Goal: Task Accomplishment & Management: Manage account settings

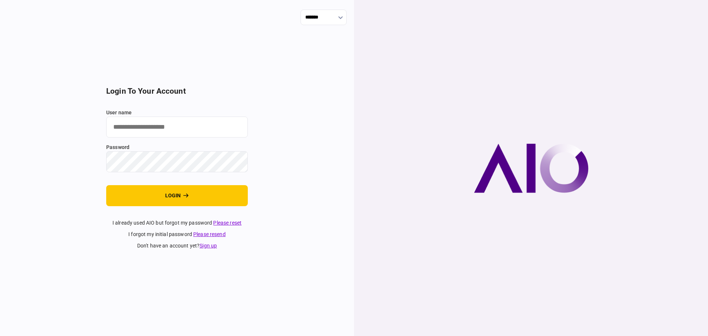
type input "********"
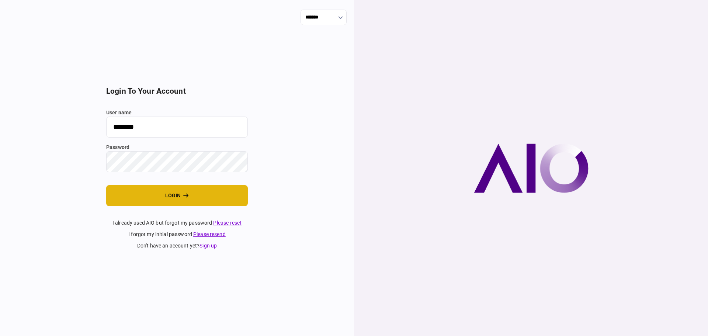
drag, startPoint x: 235, startPoint y: 210, endPoint x: 235, endPoint y: 204, distance: 5.9
click at [235, 210] on section "login to your account user name ******** password login I already used AIO but …" at bounding box center [177, 168] width 142 height 163
click at [235, 200] on button "login" at bounding box center [177, 195] width 142 height 21
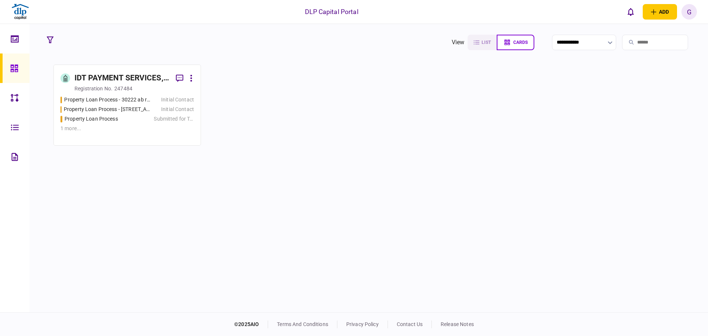
drag, startPoint x: 323, startPoint y: 194, endPoint x: 316, endPoint y: 232, distance: 38.9
click at [323, 193] on div "IDT PAYMENT SERVICES, INC registration no. 247484 Property Loan Process - 30222…" at bounding box center [369, 188] width 651 height 246
click at [14, 48] on div at bounding box center [17, 39] width 12 height 30
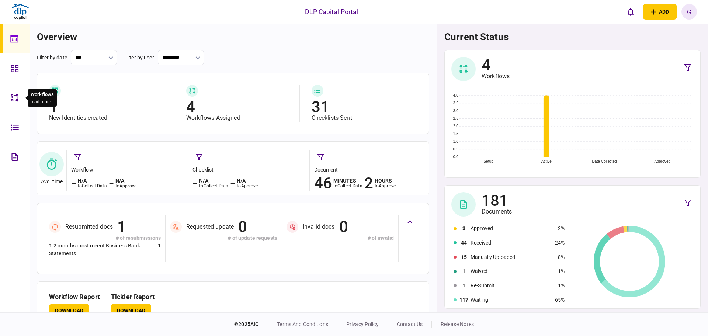
click at [19, 99] on div at bounding box center [17, 98] width 12 height 30
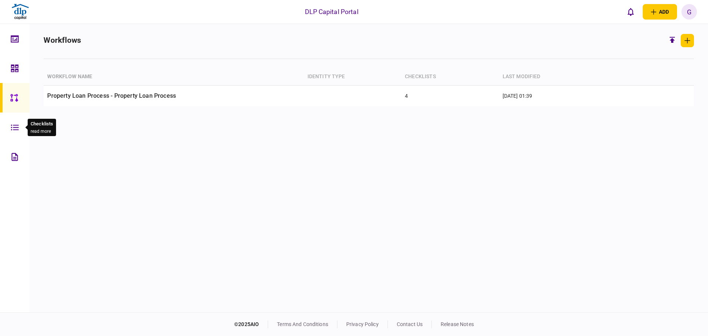
click at [21, 130] on div at bounding box center [17, 128] width 12 height 30
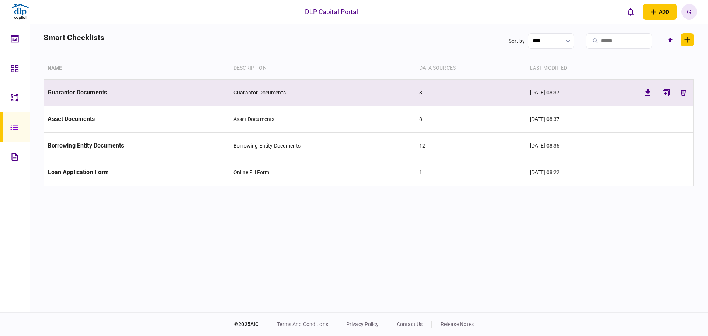
click at [108, 90] on td "Guarantor Documents" at bounding box center [137, 92] width 186 height 27
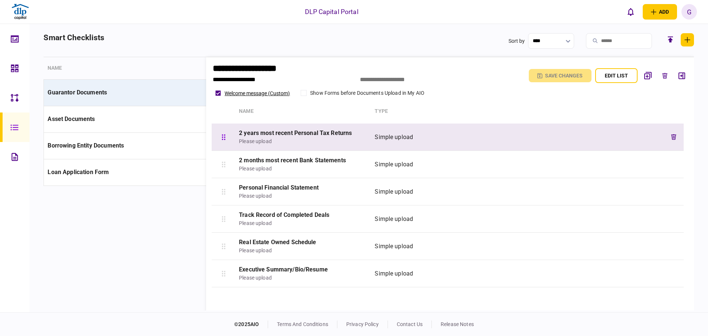
click at [412, 136] on div "Simple upload" at bounding box center [499, 137] width 249 height 9
click at [412, 135] on div "Simple upload" at bounding box center [499, 137] width 249 height 9
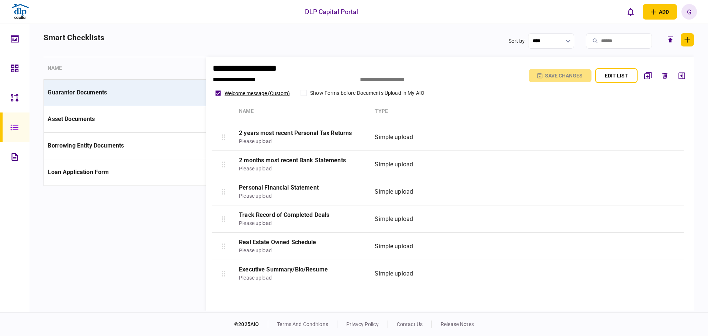
click at [156, 245] on section "**********" at bounding box center [369, 180] width 651 height 246
click at [13, 166] on div at bounding box center [17, 157] width 12 height 30
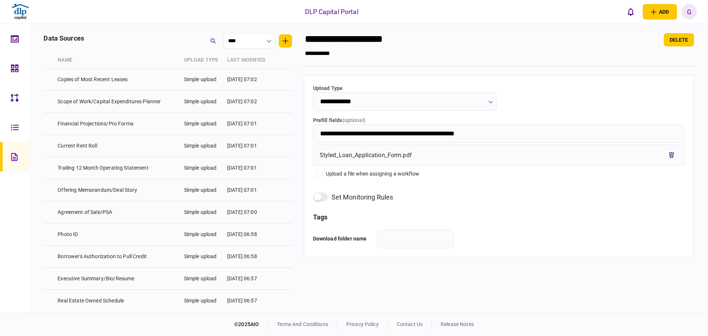
scroll to position [37, 0]
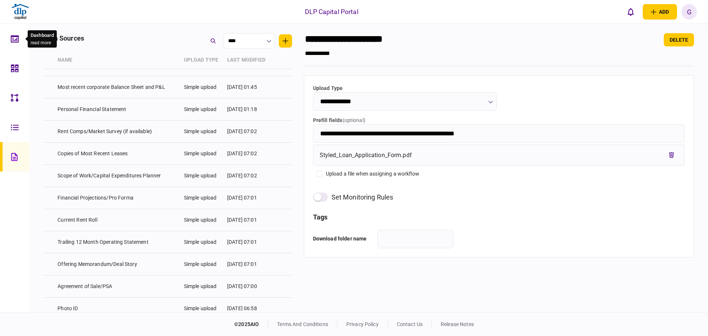
click at [21, 32] on div at bounding box center [17, 39] width 12 height 30
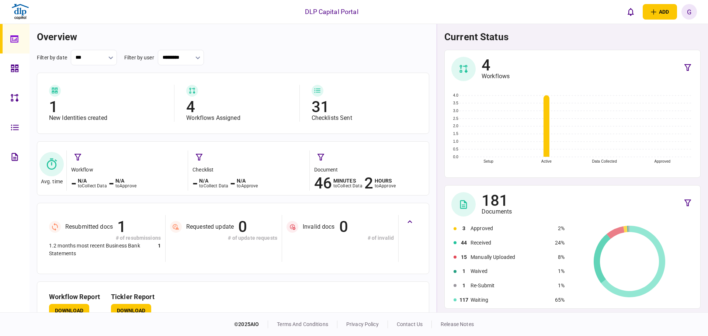
click at [26, 59] on link at bounding box center [15, 69] width 30 height 30
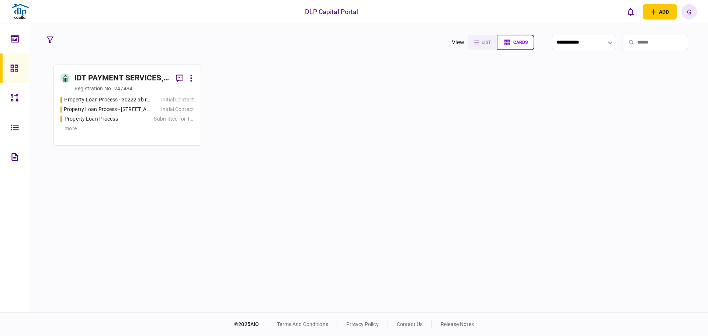
click at [310, 121] on section "IDT PAYMENT SERVICES, INC registration no. 247484 Property Loan Process - 30222…" at bounding box center [369, 105] width 631 height 81
click at [135, 80] on div "IDT PAYMENT SERVICES, INC" at bounding box center [123, 78] width 96 height 12
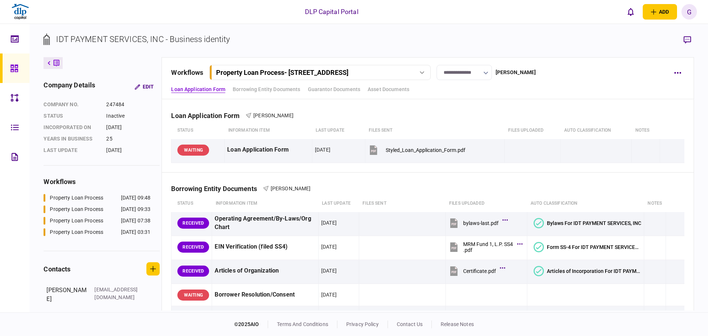
click at [23, 140] on link at bounding box center [15, 128] width 30 height 30
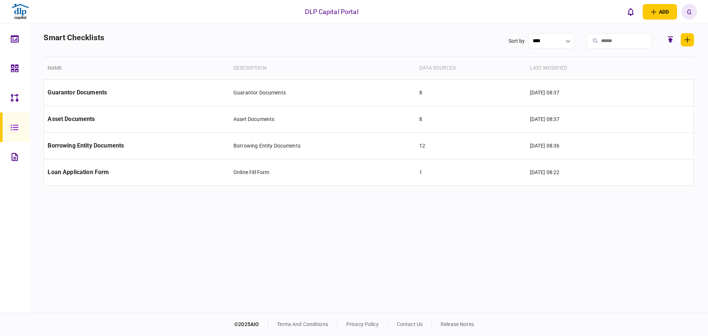
click at [28, 163] on link at bounding box center [15, 157] width 30 height 30
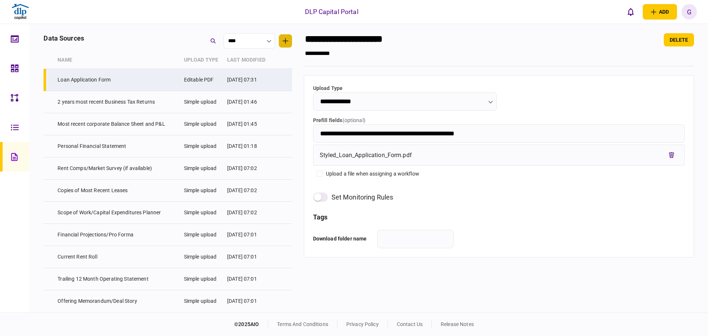
click at [281, 38] on button "button" at bounding box center [285, 40] width 13 height 13
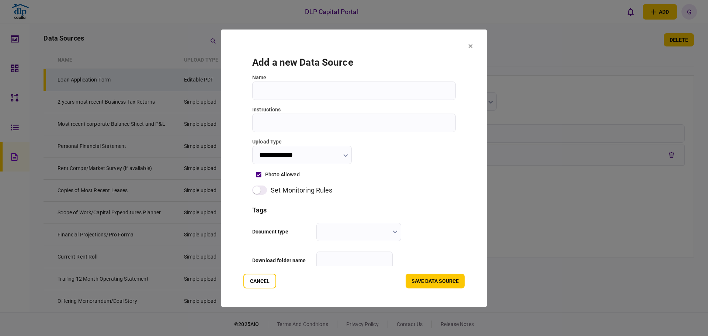
click at [335, 95] on input "Name" at bounding box center [354, 90] width 204 height 18
type input "******"
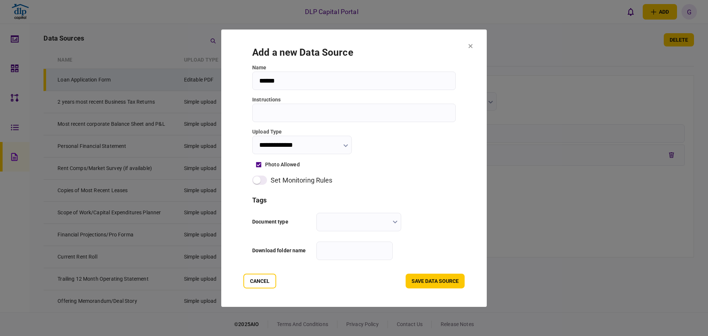
scroll to position [13, 0]
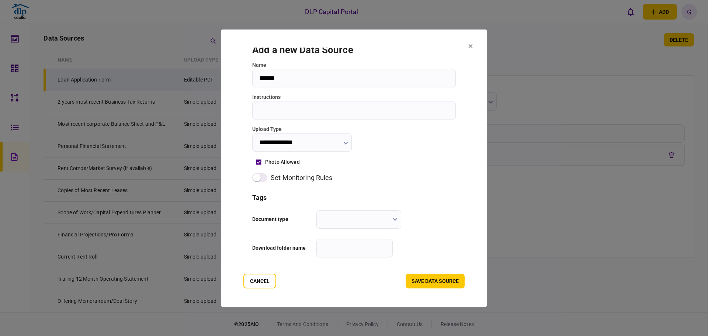
click at [333, 145] on input "**********" at bounding box center [302, 142] width 100 height 18
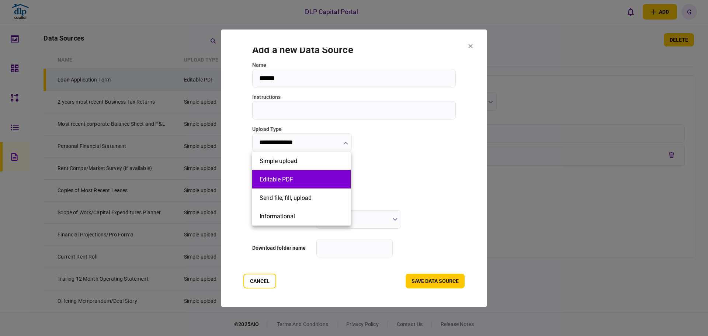
click at [302, 184] on li "Editable PDF" at bounding box center [301, 179] width 99 height 18
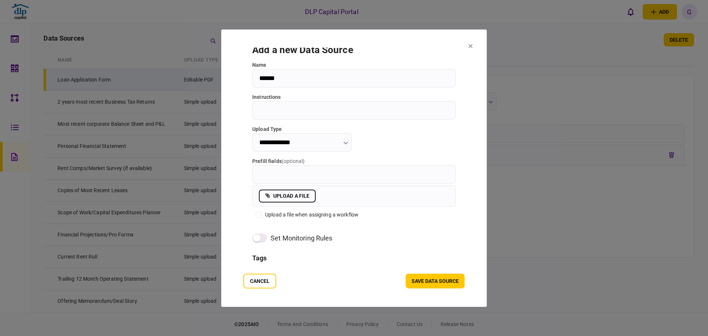
click at [302, 147] on input "**********" at bounding box center [302, 142] width 100 height 18
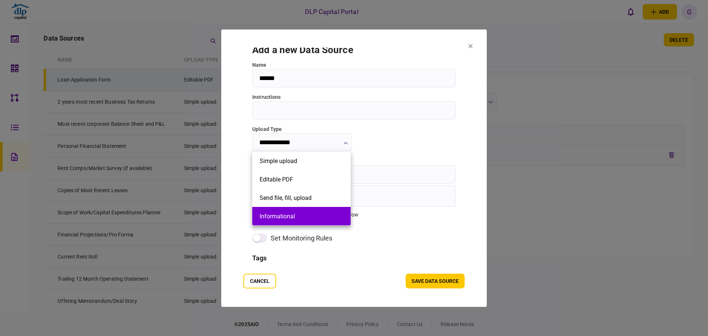
click at [321, 216] on button "Informational" at bounding box center [302, 216] width 84 height 7
type input "**********"
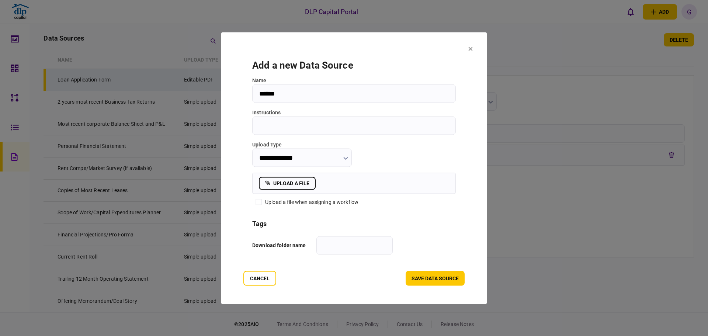
scroll to position [0, 0]
click at [332, 161] on input "**********" at bounding box center [302, 157] width 100 height 18
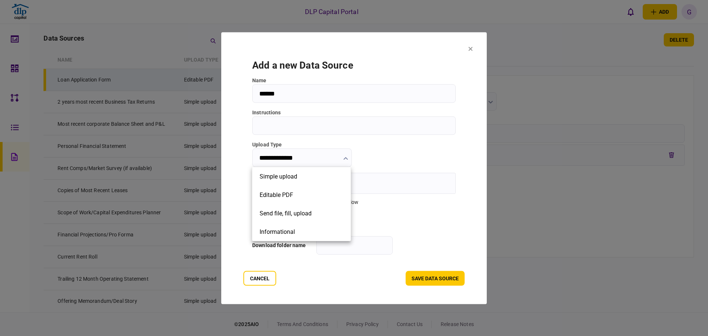
click at [408, 194] on div at bounding box center [354, 168] width 708 height 336
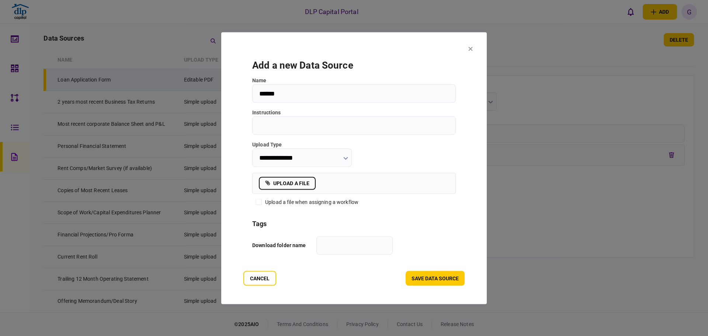
click at [470, 49] on icon at bounding box center [471, 48] width 4 height 4
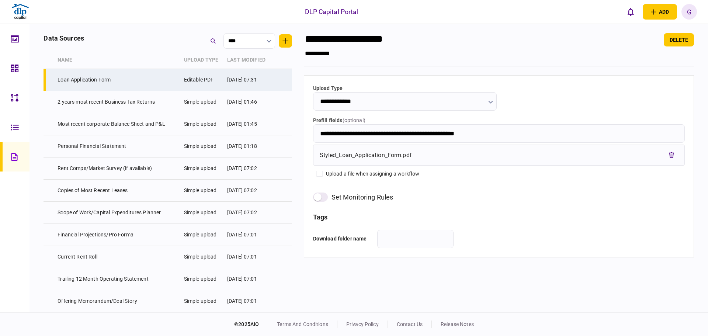
click at [14, 100] on icon at bounding box center [15, 98] width 8 height 8
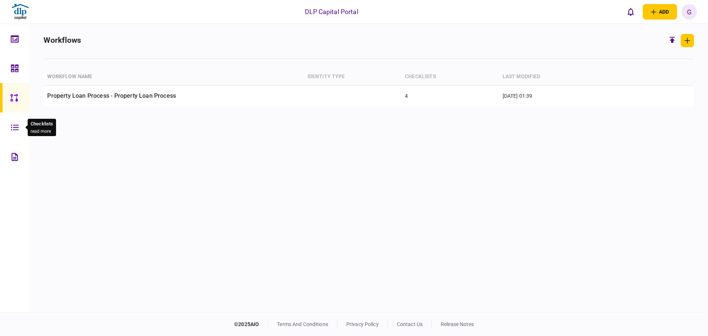
click at [15, 121] on div at bounding box center [17, 128] width 12 height 30
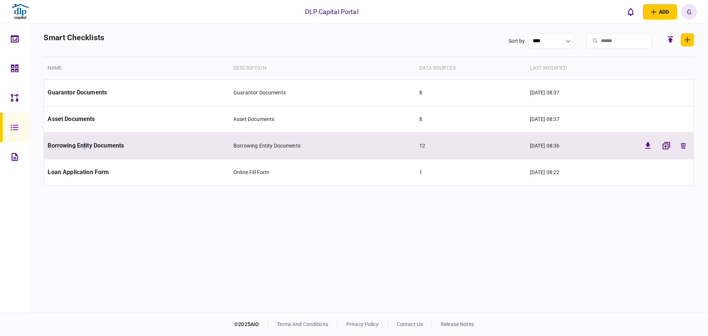
click at [85, 146] on span "Borrowing Entity Documents" at bounding box center [86, 145] width 76 height 7
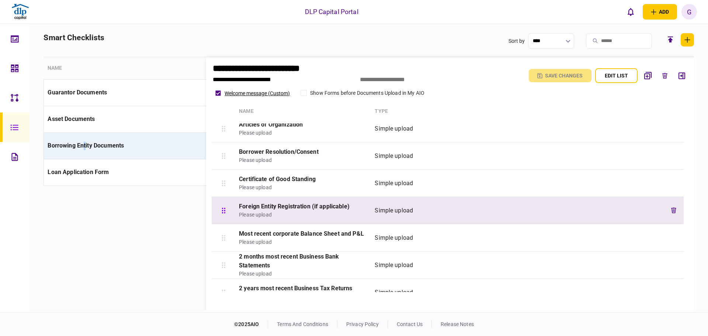
scroll to position [159, 0]
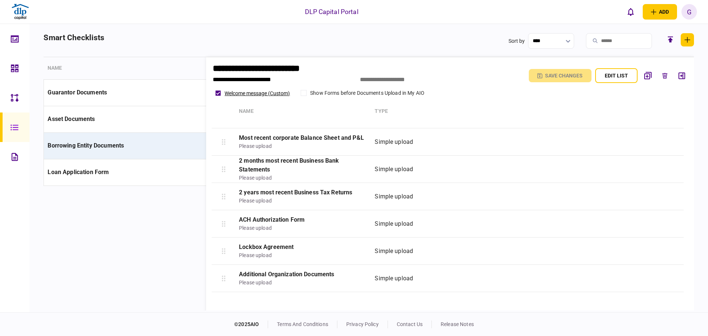
click at [148, 215] on section "**********" at bounding box center [369, 180] width 651 height 246
click at [167, 243] on section "**********" at bounding box center [369, 180] width 651 height 246
click at [66, 154] on td "Borrowing Entity Documents" at bounding box center [137, 145] width 186 height 27
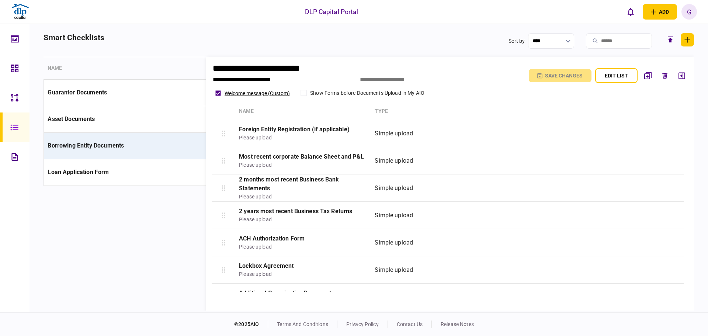
scroll to position [0, 0]
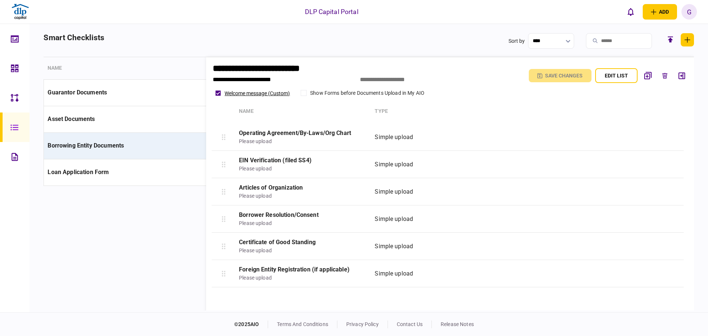
click at [200, 262] on section "**********" at bounding box center [369, 180] width 651 height 246
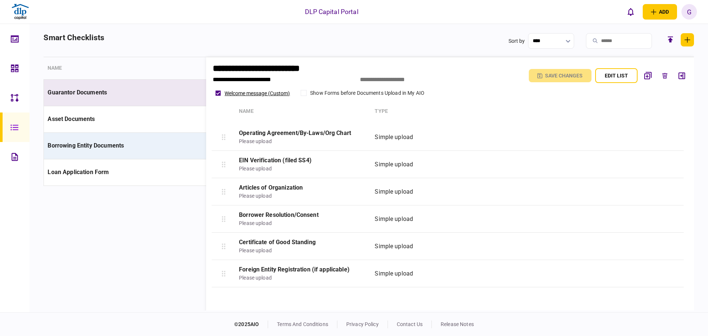
click at [153, 84] on td "Guarantor Documents" at bounding box center [137, 92] width 186 height 27
type input "**********"
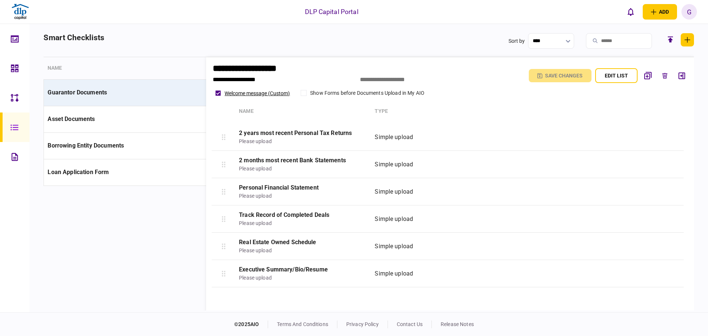
click at [8, 46] on link at bounding box center [15, 39] width 30 height 30
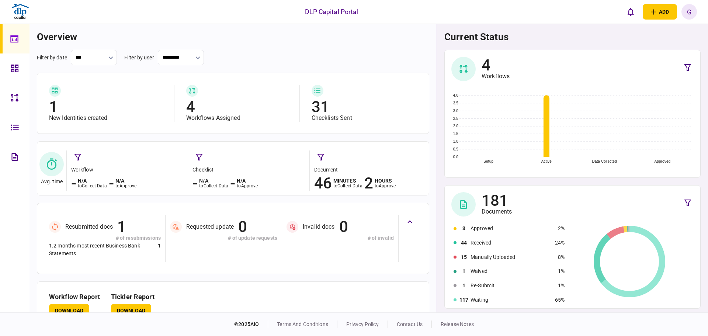
click at [15, 73] on div at bounding box center [17, 69] width 12 height 30
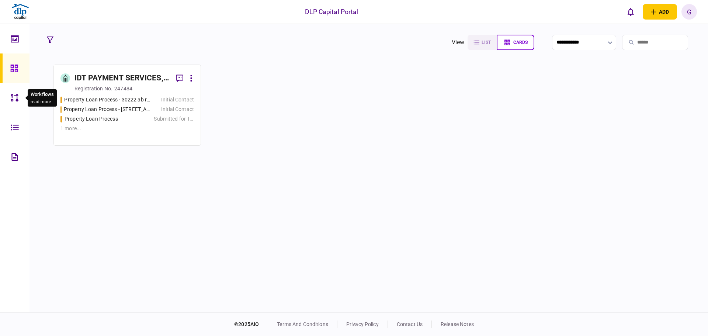
click at [17, 100] on icon at bounding box center [15, 98] width 8 height 8
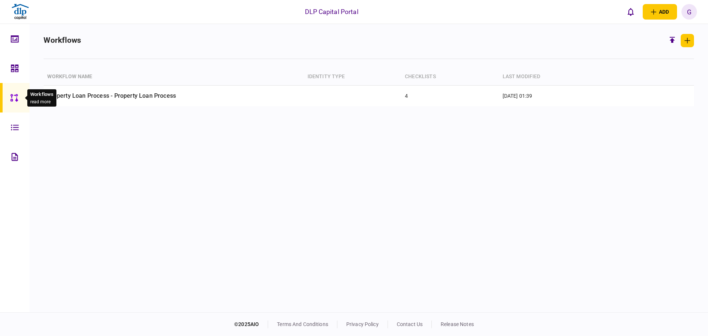
click at [21, 73] on div at bounding box center [17, 69] width 12 height 30
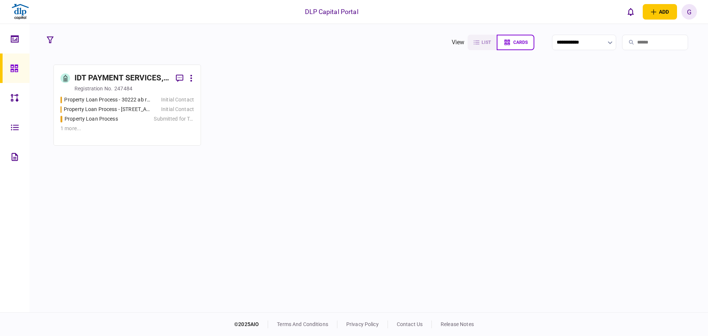
click at [111, 80] on div "IDT PAYMENT SERVICES, INC" at bounding box center [123, 78] width 96 height 12
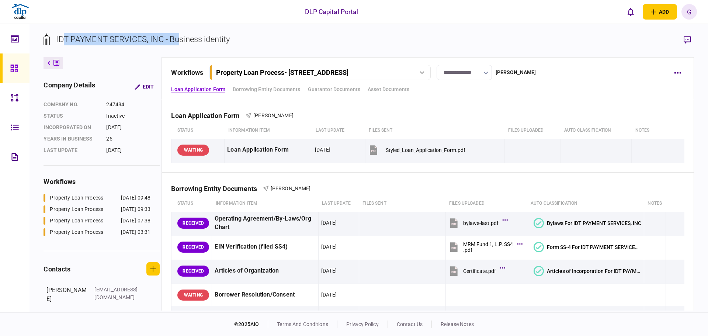
drag, startPoint x: 61, startPoint y: 39, endPoint x: 180, endPoint y: 37, distance: 118.8
click at [180, 37] on div "IDT PAYMENT SERVICES, INC - Business identity" at bounding box center [143, 39] width 174 height 12
click at [180, 36] on div "IDT PAYMENT SERVICES, INC - Business identity" at bounding box center [143, 39] width 174 height 12
click at [186, 49] on div "IDT PAYMENT SERVICES, INC - Business identity" at bounding box center [137, 45] width 186 height 24
drag, startPoint x: 164, startPoint y: 38, endPoint x: 57, endPoint y: 40, distance: 107.0
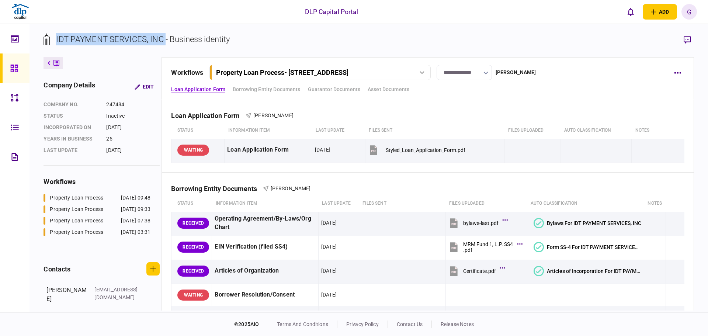
click at [57, 40] on div "IDT PAYMENT SERVICES, INC - Business identity" at bounding box center [143, 39] width 174 height 12
click at [55, 41] on div "IDT PAYMENT SERVICES, INC - Business identity" at bounding box center [137, 39] width 186 height 12
drag, startPoint x: 56, startPoint y: 41, endPoint x: 170, endPoint y: 41, distance: 114.0
click at [170, 41] on div "IDT PAYMENT SERVICES, INC - Business identity" at bounding box center [143, 39] width 174 height 12
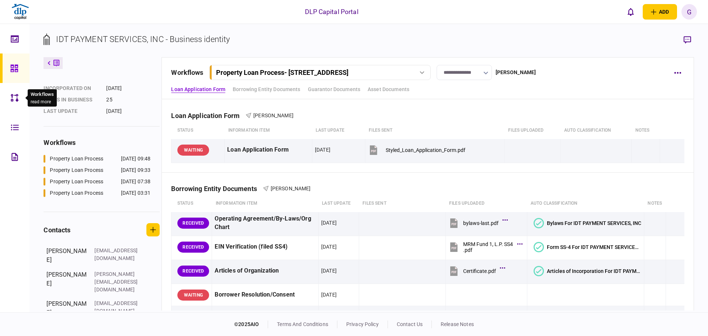
click at [16, 97] on icon at bounding box center [15, 98] width 8 height 8
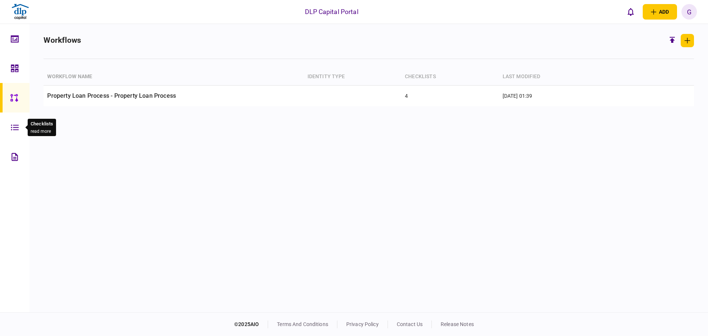
click at [27, 127] on span at bounding box center [25, 127] width 3 height 5
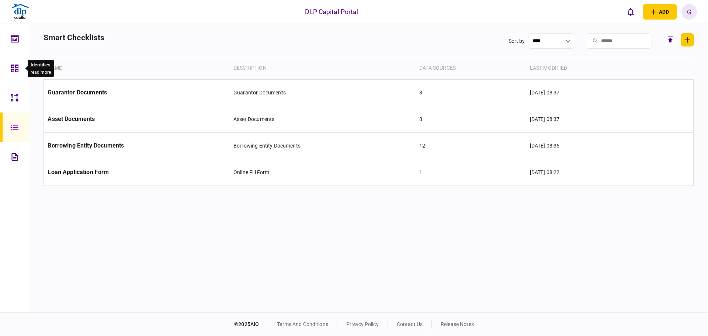
click at [19, 70] on div at bounding box center [17, 69] width 12 height 30
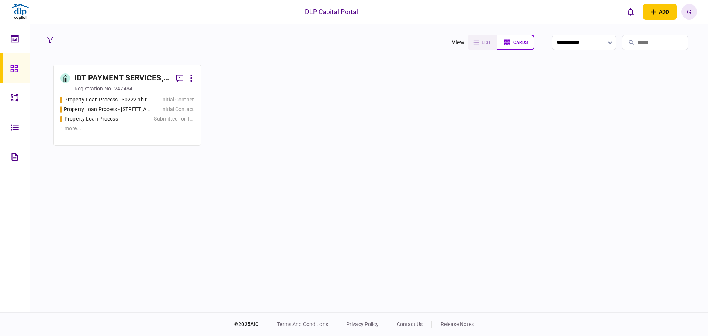
click at [95, 86] on div "registration no." at bounding box center [94, 88] width 38 height 7
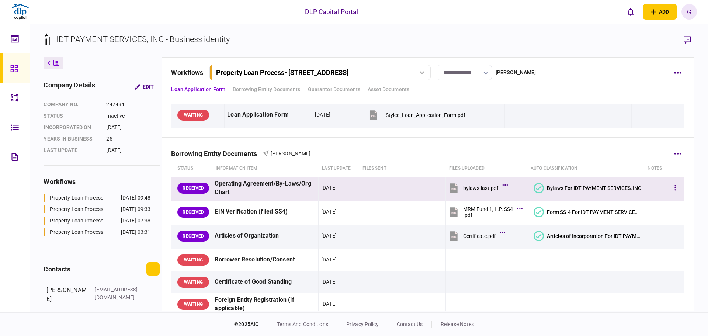
scroll to position [37, 0]
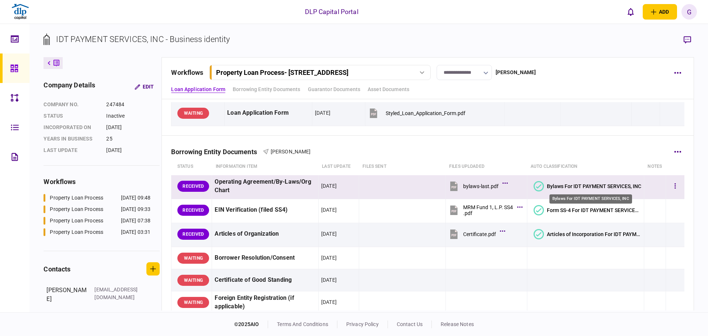
click at [550, 186] on div "Bylaws For IDT PAYMENT SERVICES, INC" at bounding box center [594, 186] width 94 height 6
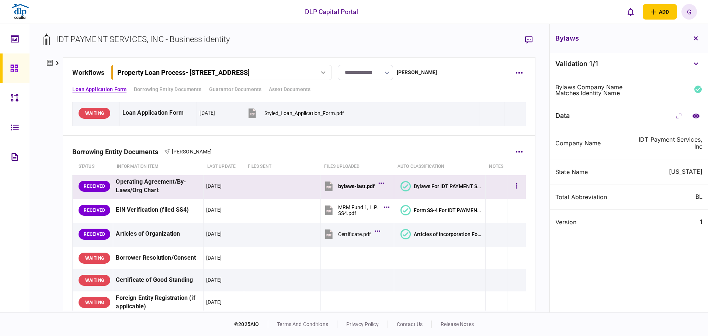
click at [354, 187] on div "bylaws-last.pdf" at bounding box center [356, 186] width 37 height 6
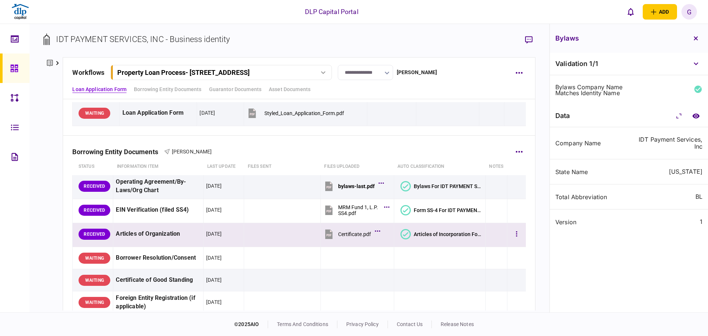
click at [263, 229] on td at bounding box center [282, 235] width 77 height 24
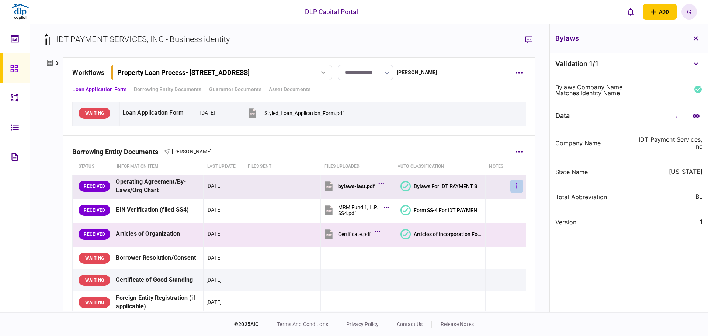
click at [516, 189] on button "button" at bounding box center [516, 186] width 13 height 13
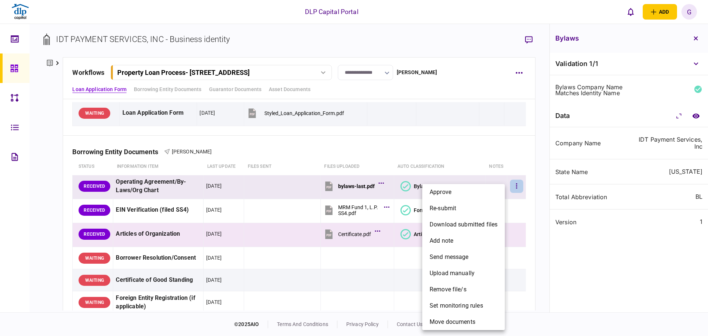
click at [93, 189] on div at bounding box center [354, 168] width 708 height 336
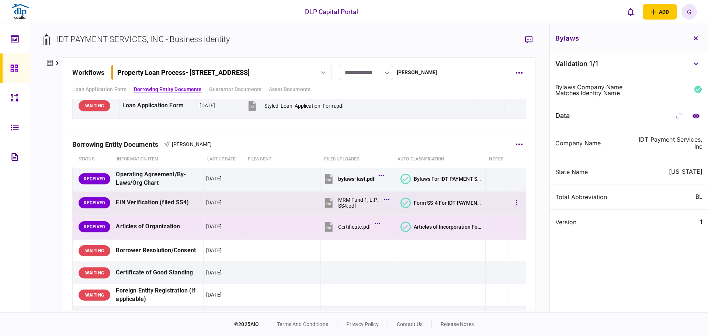
scroll to position [0, 0]
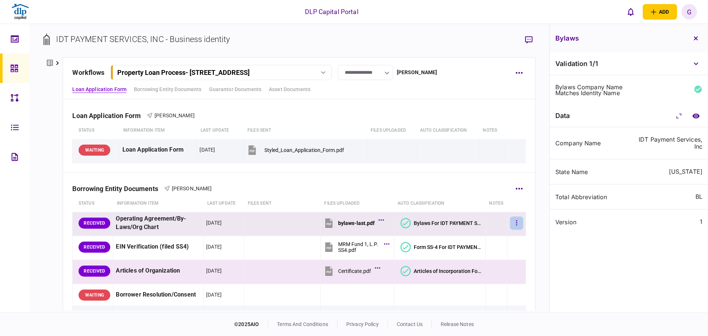
click at [510, 224] on button "button" at bounding box center [516, 223] width 13 height 13
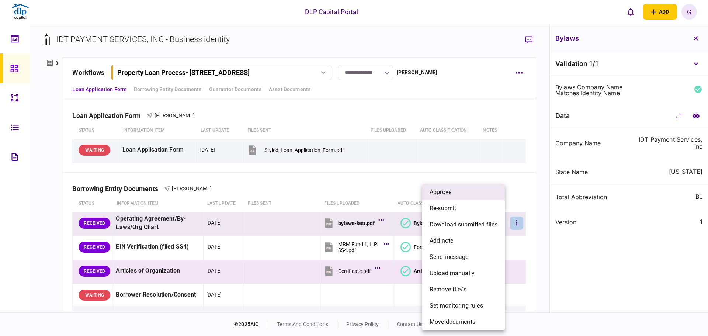
click at [479, 192] on li "approve" at bounding box center [464, 192] width 83 height 16
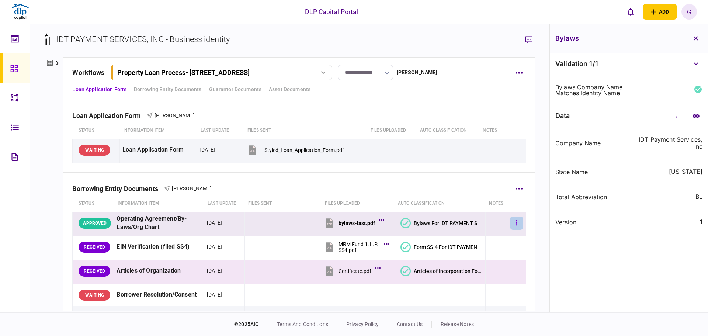
click at [514, 224] on button "button" at bounding box center [516, 223] width 13 height 13
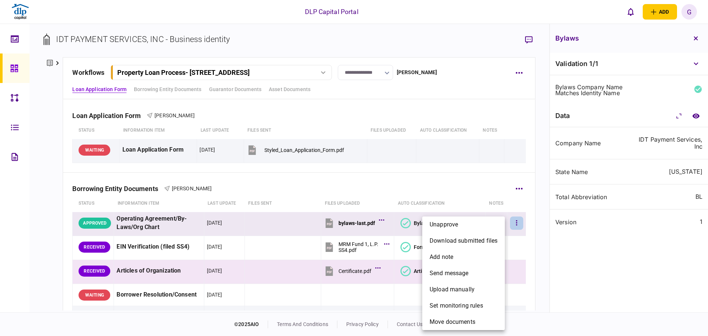
click at [503, 225] on li "unapprove" at bounding box center [464, 225] width 83 height 16
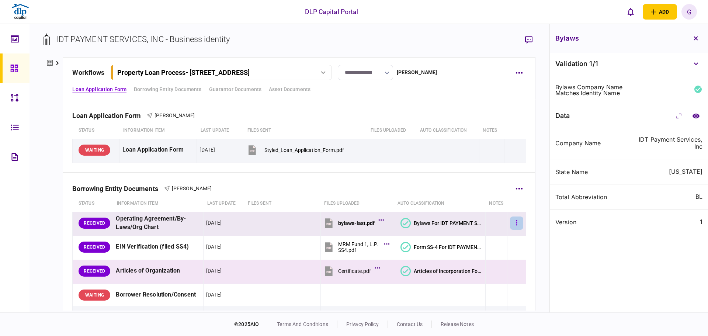
click at [516, 225] on icon "button" at bounding box center [516, 222] width 1 height 5
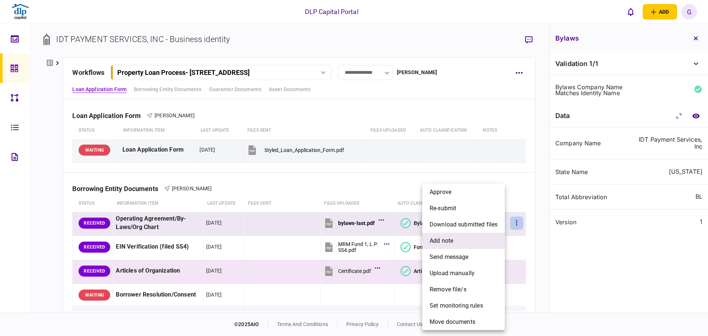
click at [486, 245] on li "add note" at bounding box center [464, 241] width 83 height 16
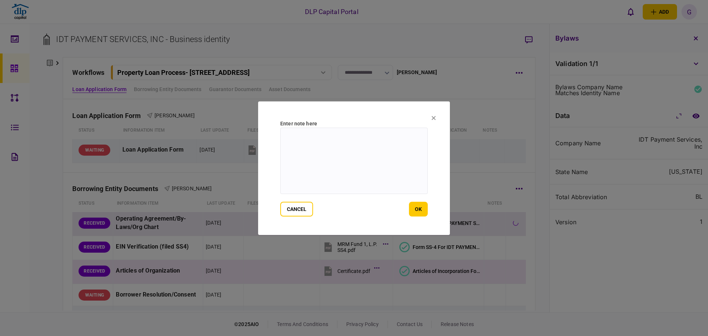
click at [308, 212] on button "cancel" at bounding box center [296, 209] width 33 height 15
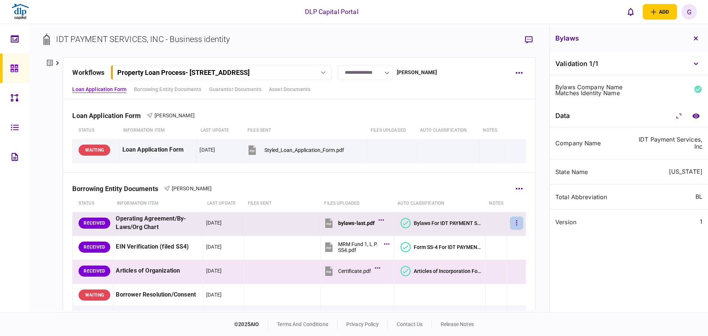
click at [516, 220] on icon "button" at bounding box center [516, 223] width 1 height 7
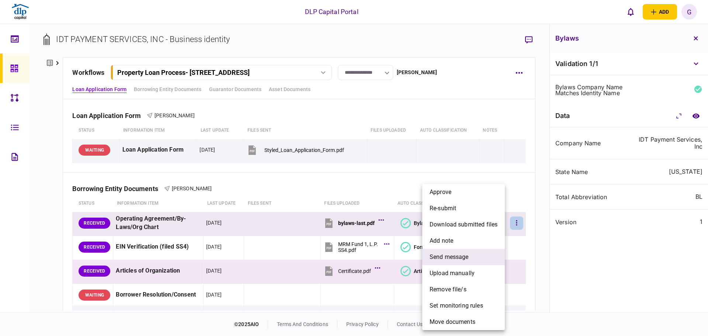
click at [483, 258] on li "send message" at bounding box center [464, 257] width 83 height 16
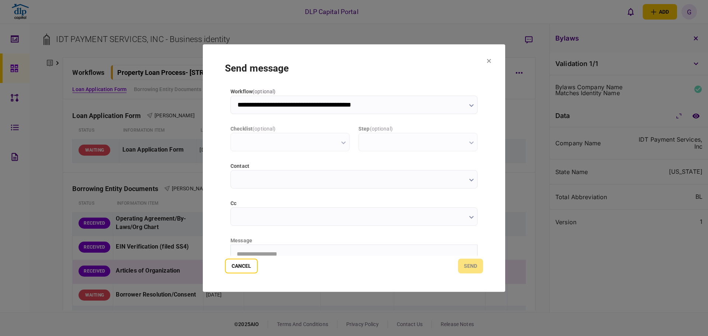
type input "**********"
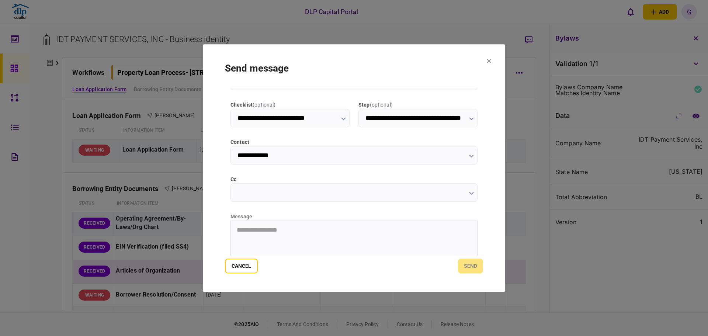
scroll to position [37, 0]
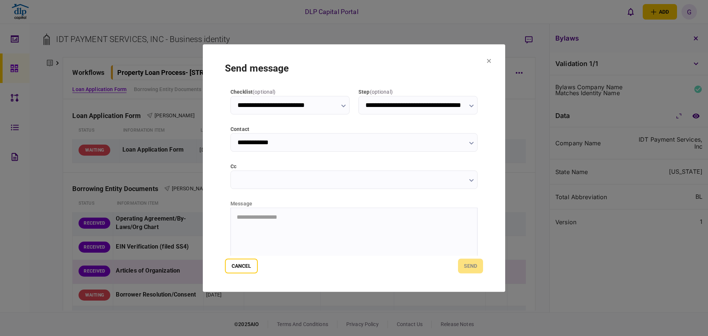
click at [311, 180] on input "cc" at bounding box center [354, 179] width 247 height 18
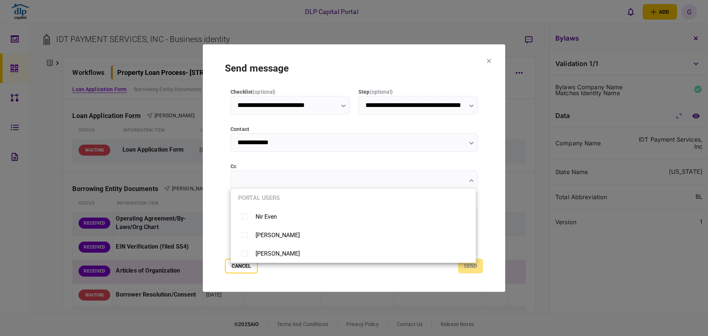
click at [366, 137] on div at bounding box center [354, 168] width 708 height 336
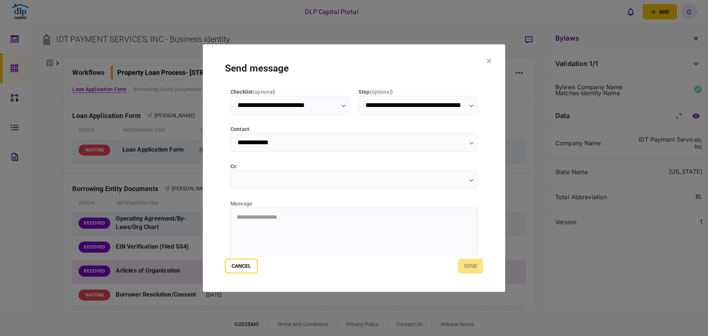
click at [367, 145] on div "portal users" at bounding box center [354, 168] width 708 height 336
click at [310, 225] on html "**********" at bounding box center [354, 217] width 246 height 18
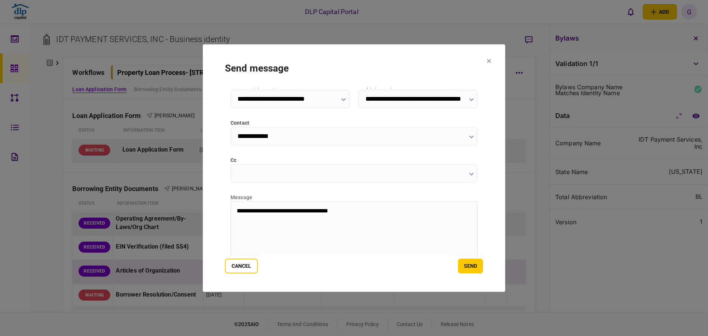
scroll to position [81, 0]
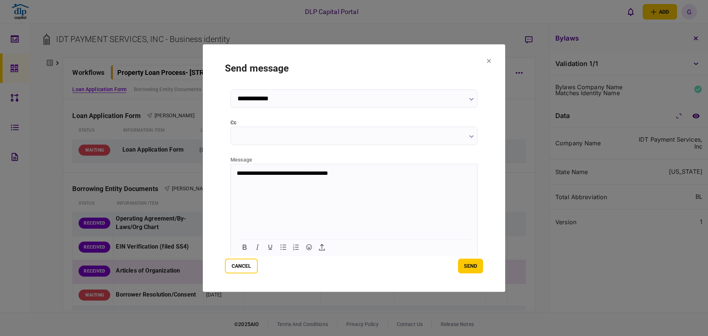
click at [368, 182] on html "**********" at bounding box center [354, 173] width 246 height 18
click at [444, 182] on html "**********" at bounding box center [354, 173] width 246 height 18
drag, startPoint x: 443, startPoint y: 222, endPoint x: 441, endPoint y: 201, distance: 21.5
click at [443, 182] on html "**********" at bounding box center [354, 173] width 246 height 18
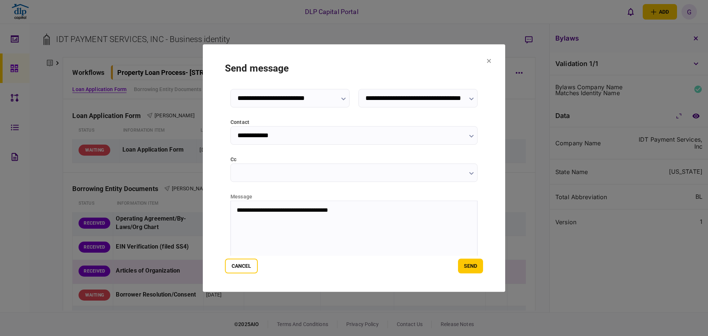
click at [292, 219] on html "**********" at bounding box center [354, 210] width 246 height 18
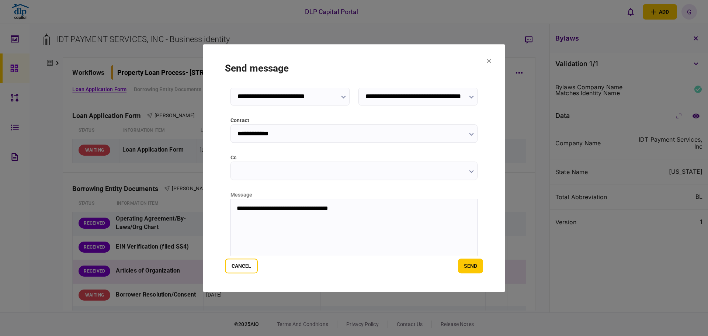
scroll to position [81, 0]
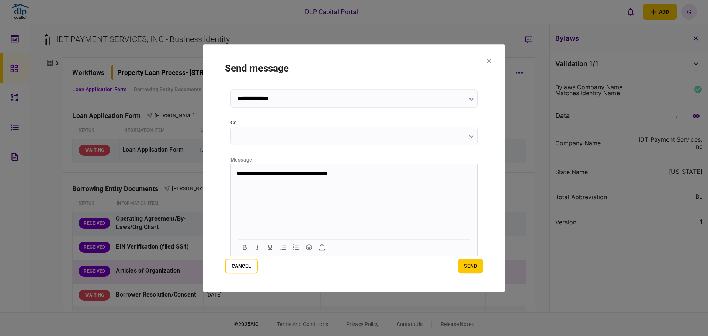
drag, startPoint x: 352, startPoint y: 207, endPoint x: 396, endPoint y: 200, distance: 44.9
click at [354, 182] on html "**********" at bounding box center [354, 173] width 246 height 18
click at [405, 182] on html "**********" at bounding box center [354, 173] width 246 height 18
click at [493, 58] on section "**********" at bounding box center [354, 168] width 303 height 248
click at [492, 59] on section "**********" at bounding box center [354, 168] width 303 height 248
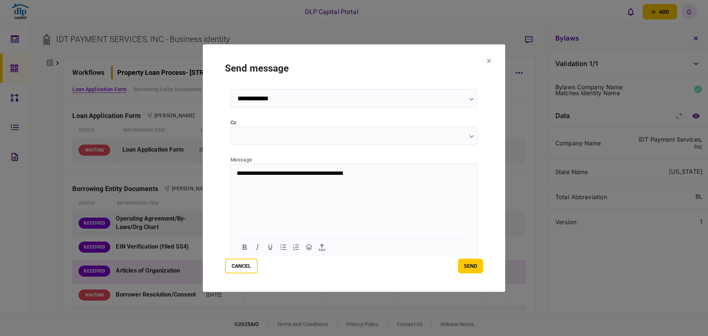
click at [486, 62] on section "**********" at bounding box center [354, 168] width 303 height 248
click at [491, 62] on icon at bounding box center [489, 61] width 4 height 4
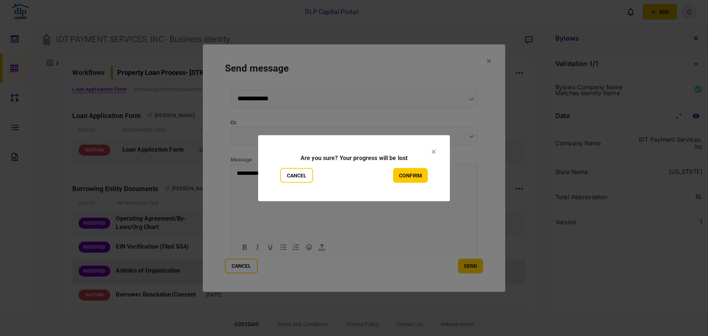
click at [405, 180] on button "confirm" at bounding box center [410, 175] width 35 height 15
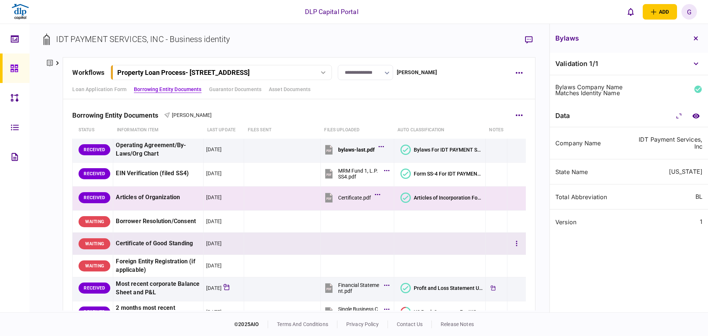
scroll to position [74, 0]
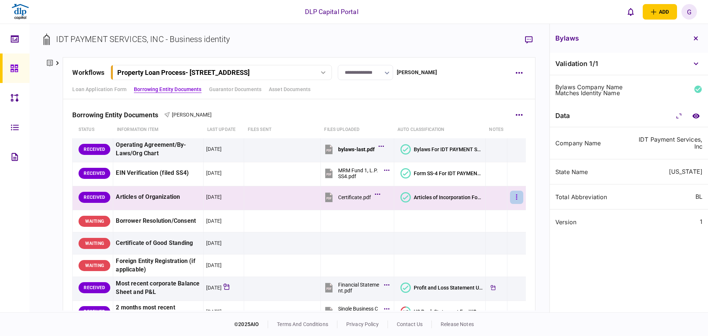
click at [515, 198] on button "button" at bounding box center [516, 197] width 13 height 13
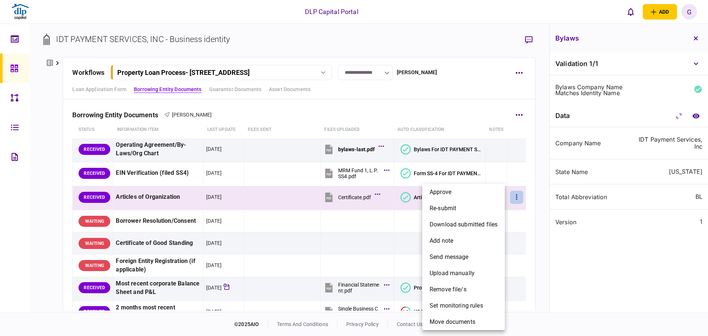
drag, startPoint x: 445, startPoint y: 197, endPoint x: 445, endPoint y: 205, distance: 8.1
click at [445, 197] on li "approve" at bounding box center [464, 192] width 83 height 16
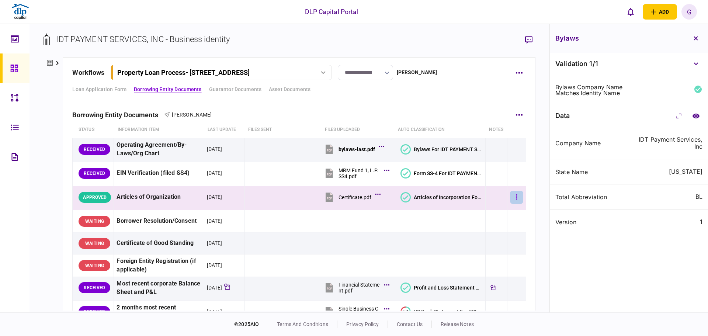
click at [514, 199] on button "button" at bounding box center [516, 197] width 13 height 13
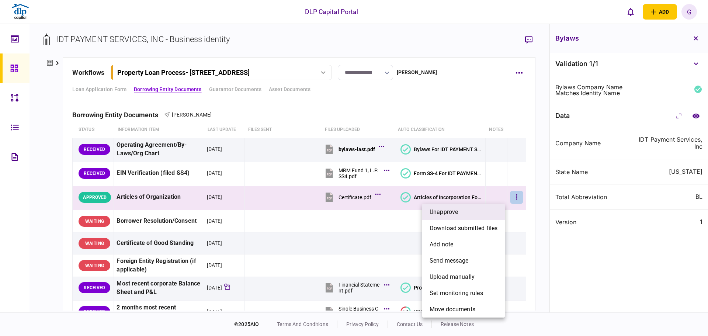
click at [493, 216] on li "unapprove" at bounding box center [464, 212] width 83 height 16
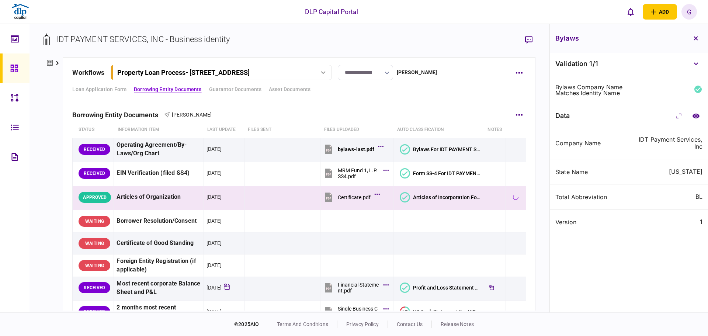
click at [509, 196] on div at bounding box center [516, 197] width 15 height 17
click at [513, 195] on button "button" at bounding box center [516, 197] width 13 height 13
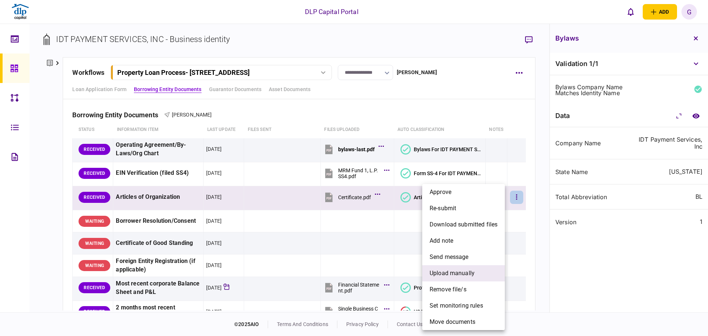
click at [487, 272] on li "upload manually" at bounding box center [464, 273] width 83 height 16
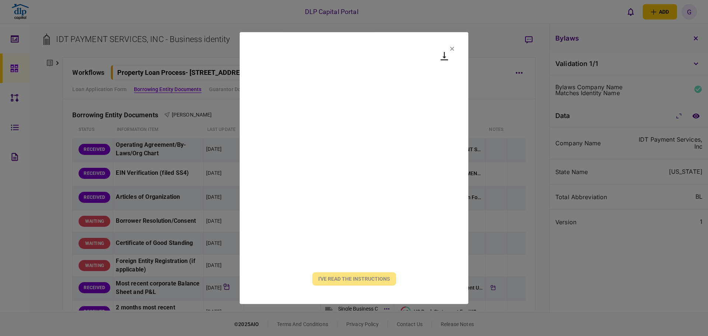
drag, startPoint x: 444, startPoint y: 56, endPoint x: 449, endPoint y: 49, distance: 7.7
click at [445, 55] on icon at bounding box center [444, 56] width 7 height 8
click at [449, 49] on section "I've read the instructions" at bounding box center [354, 168] width 229 height 272
click at [452, 49] on icon at bounding box center [453, 48] width 4 height 4
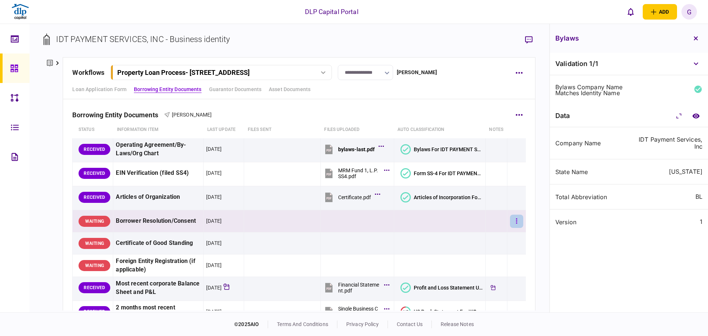
click at [514, 224] on button "button" at bounding box center [516, 221] width 13 height 13
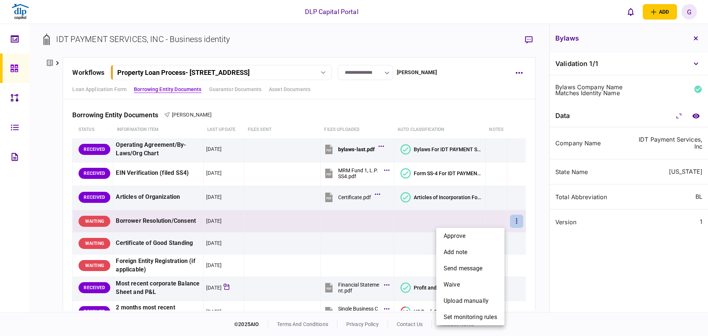
click at [570, 263] on div at bounding box center [354, 168] width 708 height 336
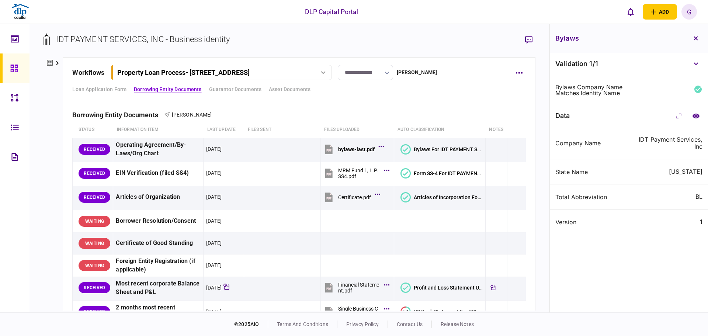
drag, startPoint x: 580, startPoint y: 264, endPoint x: 591, endPoint y: 240, distance: 26.4
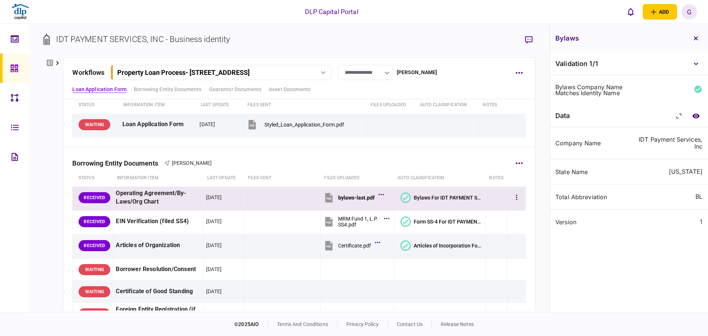
scroll to position [37, 0]
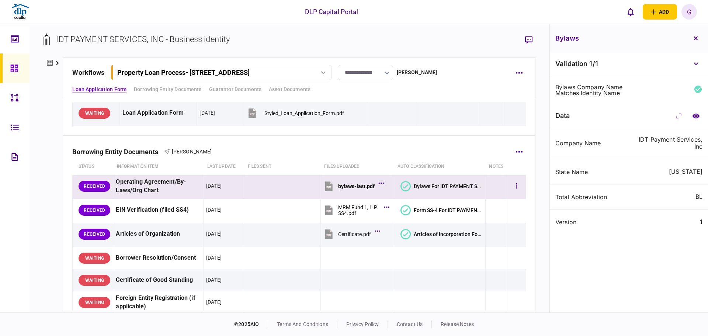
click at [136, 194] on div "Operating Agreement/By-Laws/Org Chart" at bounding box center [158, 186] width 85 height 17
click at [153, 191] on div "Operating Agreement/By-Laws/Org Chart" at bounding box center [158, 186] width 85 height 17
drag, startPoint x: 169, startPoint y: 193, endPoint x: 120, endPoint y: 181, distance: 49.9
click at [120, 181] on div "Operating Agreement/By-Laws/Org Chart" at bounding box center [158, 186] width 85 height 17
click at [131, 190] on div "Operating Agreement/By-Laws/Org Chart" at bounding box center [158, 186] width 85 height 17
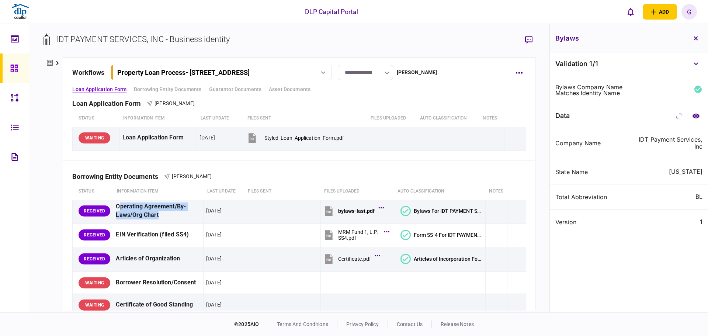
scroll to position [0, 0]
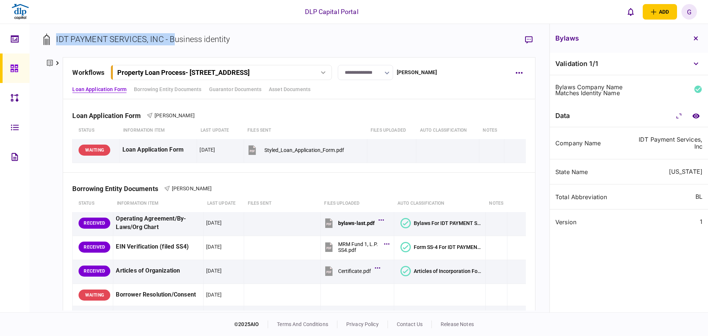
drag, startPoint x: 56, startPoint y: 38, endPoint x: 172, endPoint y: 45, distance: 116.1
click at [173, 41] on div "IDT PAYMENT SERVICES, INC - Business identity" at bounding box center [143, 39] width 174 height 12
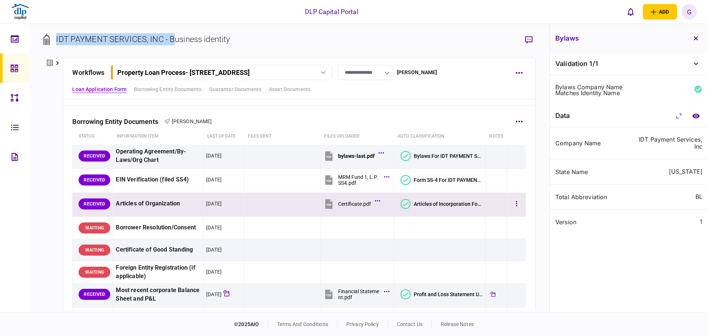
scroll to position [74, 0]
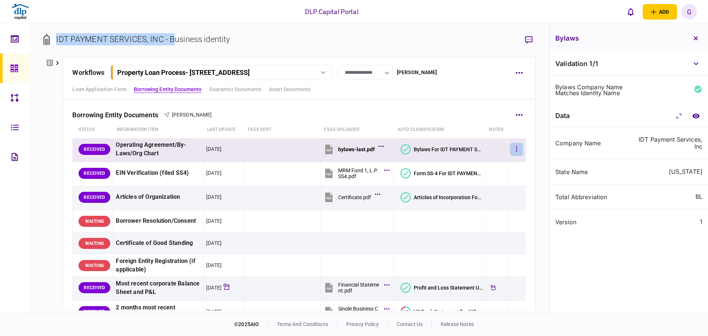
click at [516, 152] on icon "button" at bounding box center [516, 149] width 1 height 7
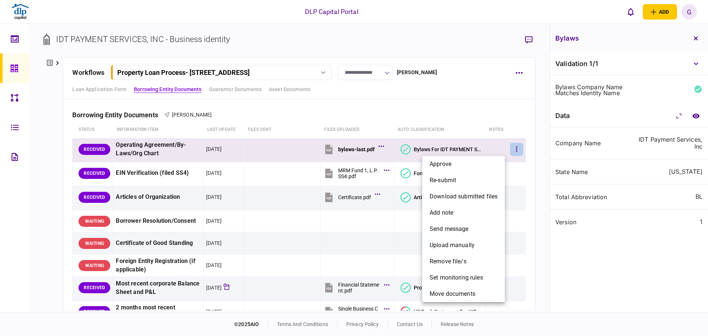
click at [513, 169] on div at bounding box center [354, 168] width 708 height 336
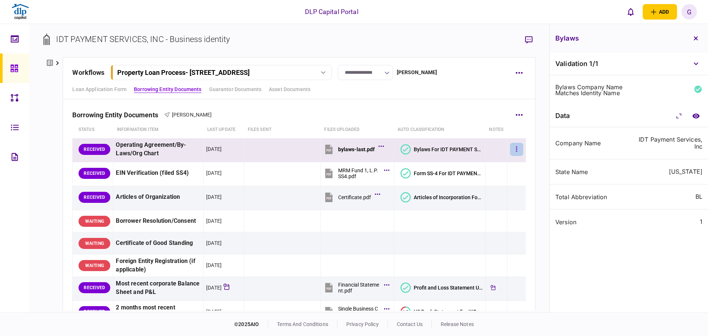
click at [513, 151] on button "button" at bounding box center [516, 149] width 13 height 13
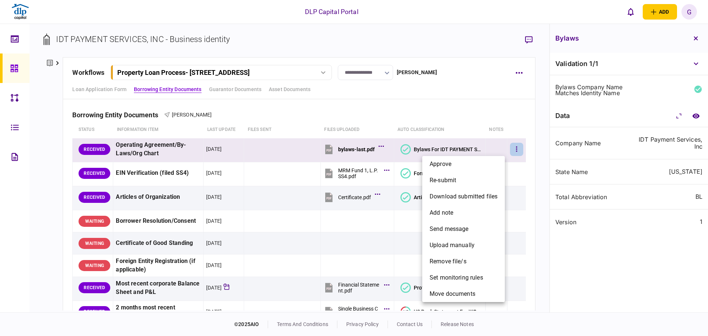
click at [172, 148] on div at bounding box center [354, 168] width 708 height 336
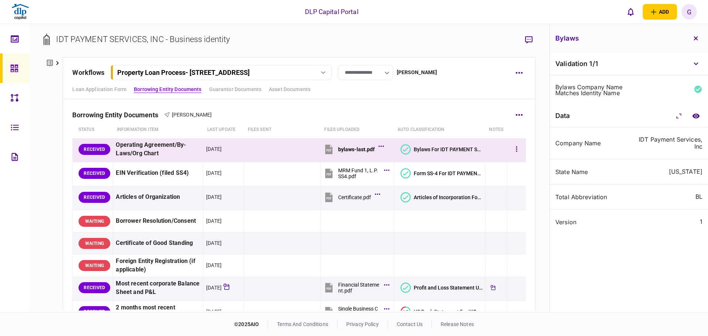
click at [172, 148] on div "approve re-submit download submitted files add note send message upload manuall…" at bounding box center [354, 168] width 708 height 336
click at [172, 148] on div "Operating Agreement/By-Laws/Org Chart" at bounding box center [158, 149] width 85 height 17
click at [516, 150] on button "button" at bounding box center [516, 149] width 13 height 13
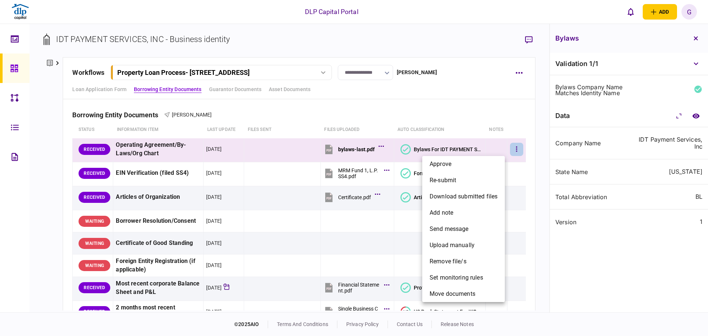
click at [160, 155] on div at bounding box center [354, 168] width 708 height 336
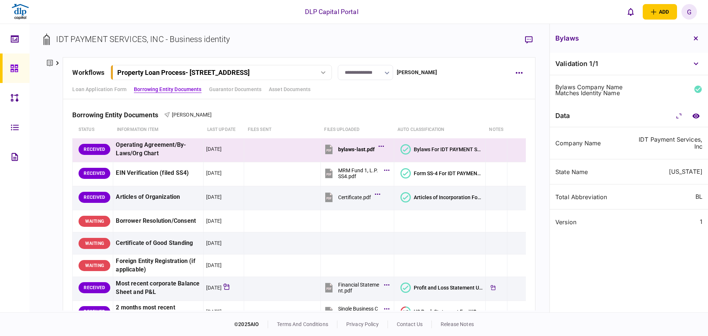
click at [160, 154] on div at bounding box center [354, 168] width 708 height 336
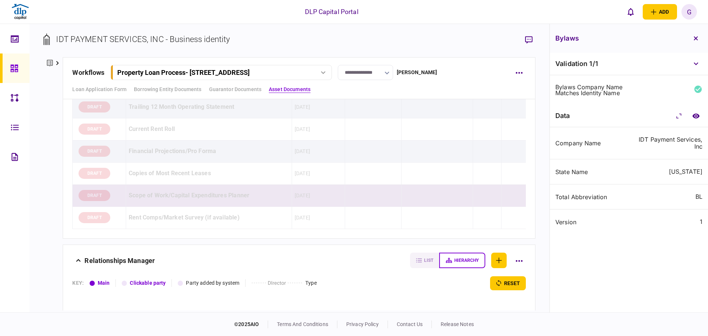
scroll to position [727, 0]
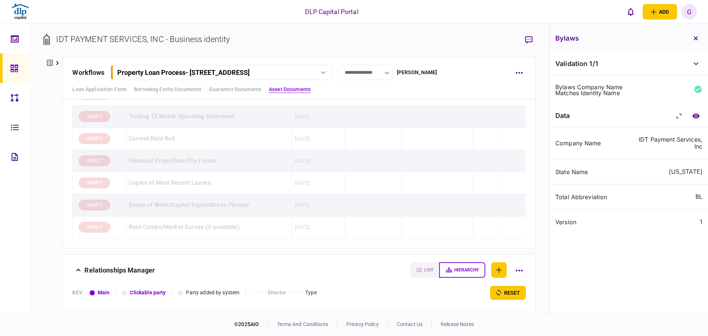
click at [463, 273] on button "hierarchy" at bounding box center [462, 269] width 46 height 15
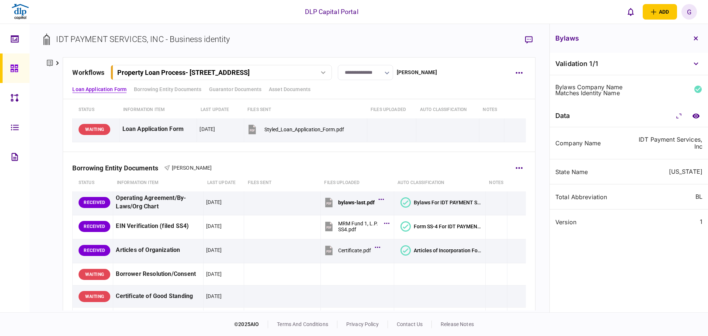
scroll to position [0, 0]
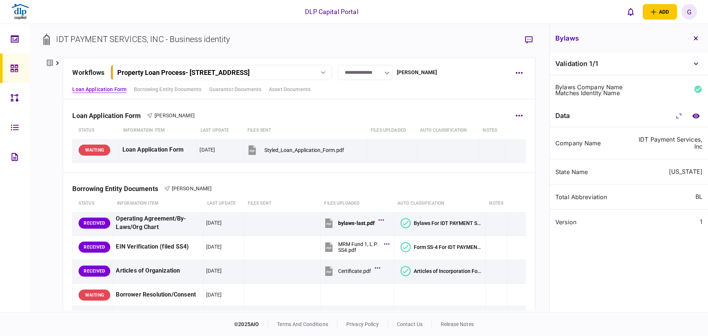
click at [369, 131] on th "Files uploaded" at bounding box center [391, 130] width 49 height 17
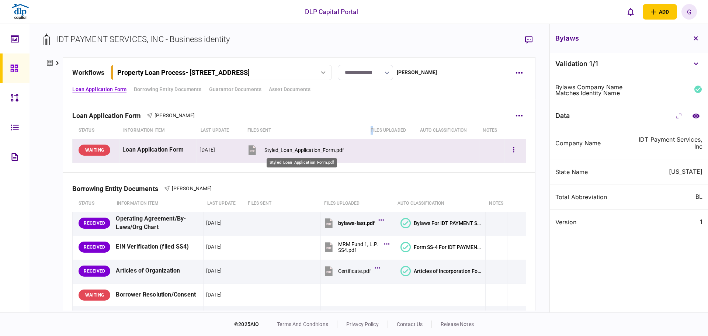
click at [305, 150] on div "Styled_Loan_Application_Form.pdf" at bounding box center [305, 150] width 80 height 6
drag, startPoint x: 169, startPoint y: 146, endPoint x: 173, endPoint y: 149, distance: 4.7
click at [170, 146] on div "Loan Application Form" at bounding box center [159, 150] width 72 height 17
click at [25, 8] on img at bounding box center [20, 12] width 18 height 18
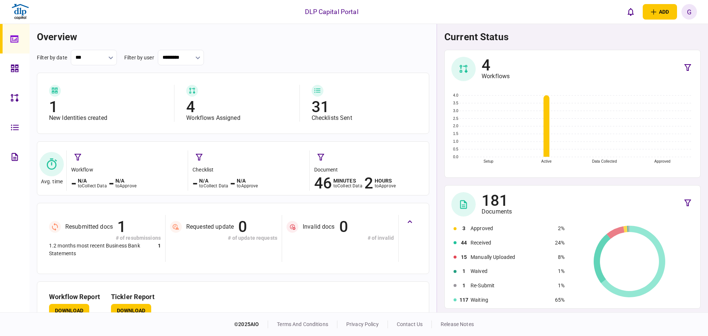
click at [21, 15] on img at bounding box center [20, 12] width 18 height 18
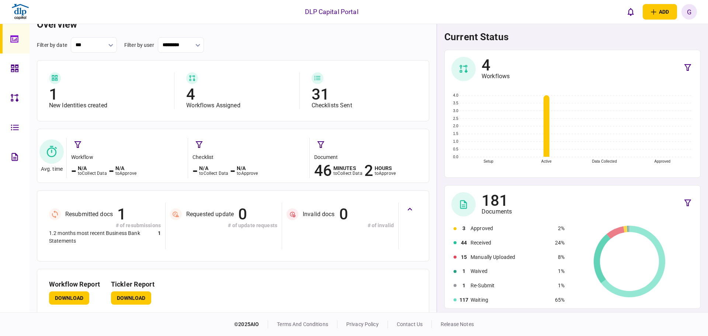
scroll to position [23, 0]
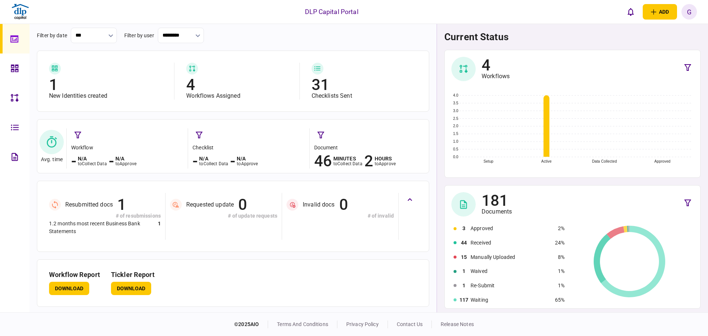
click at [14, 96] on icon at bounding box center [15, 98] width 8 height 8
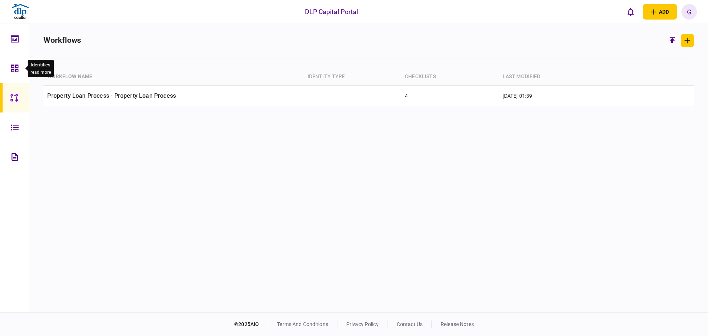
click at [22, 68] on div at bounding box center [17, 69] width 12 height 30
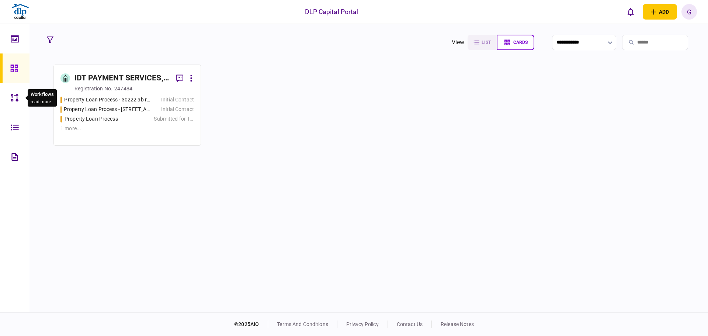
click at [19, 112] on div at bounding box center [17, 98] width 12 height 30
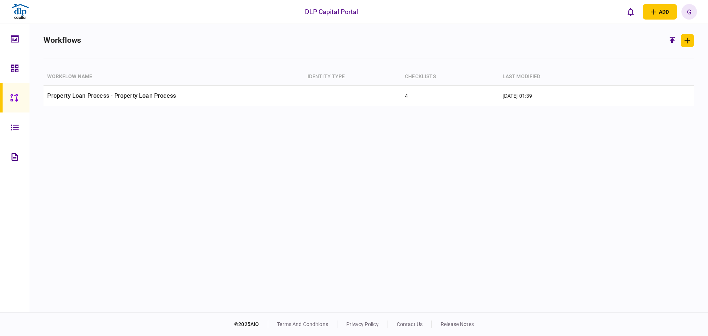
click at [14, 123] on icon at bounding box center [15, 127] width 8 height 8
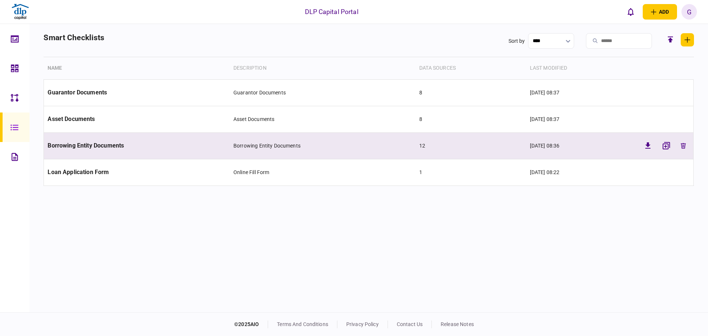
click at [68, 146] on span "Borrowing Entity Documents" at bounding box center [86, 145] width 76 height 7
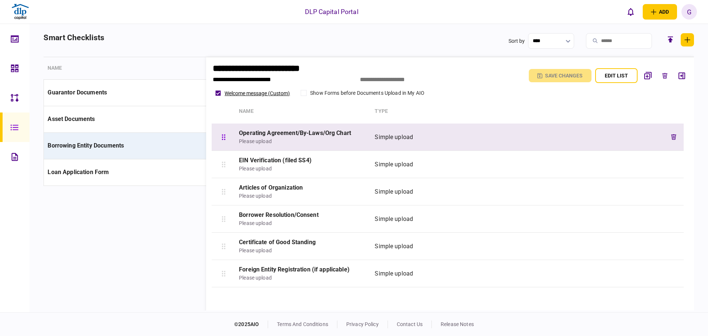
click at [288, 136] on div "Operating Agreement/By-Laws/Org Chart" at bounding box center [303, 133] width 129 height 9
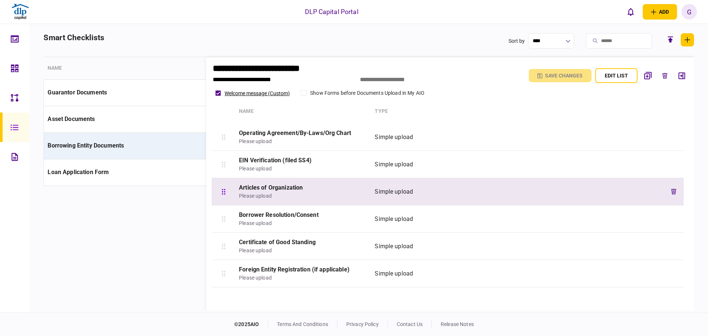
drag, startPoint x: 362, startPoint y: 180, endPoint x: 372, endPoint y: 182, distance: 10.5
click at [362, 179] on div "Articles of Organization Please upload Simple upload" at bounding box center [448, 191] width 472 height 27
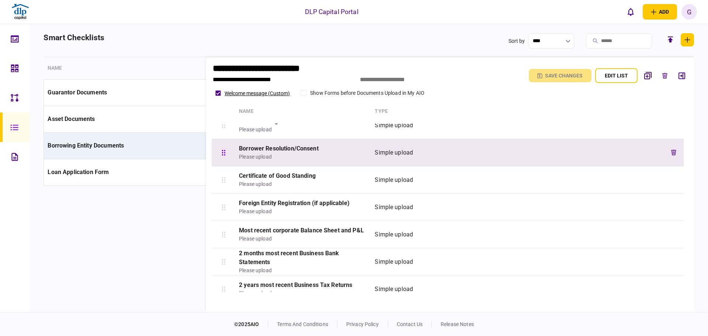
scroll to position [148, 0]
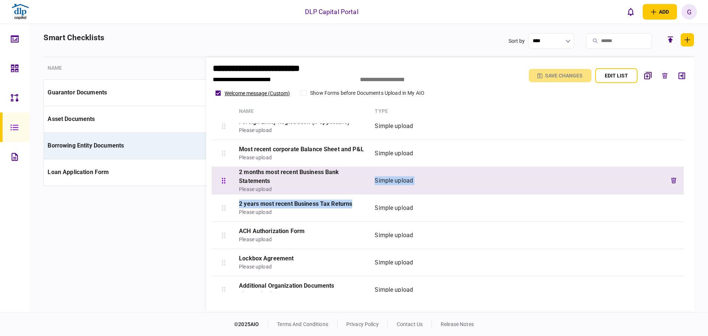
click at [376, 194] on div "Operating Agreement/By-Laws/Org Chart Please upload Simple upload EIN Verificat…" at bounding box center [450, 208] width 477 height 169
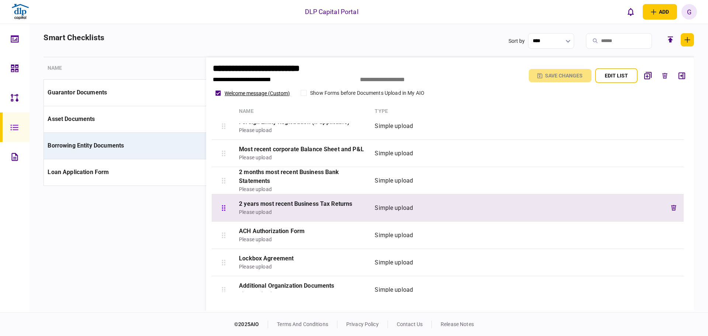
click at [381, 209] on div "Simple upload" at bounding box center [499, 208] width 249 height 9
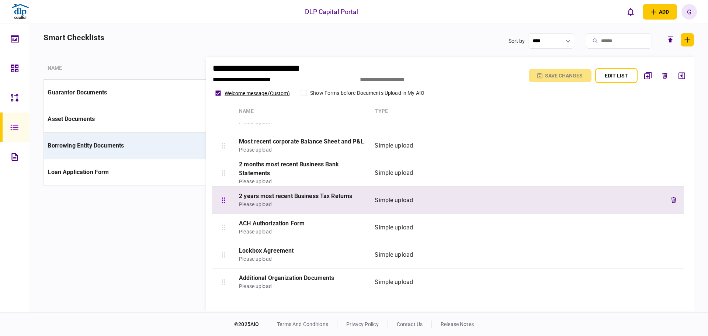
scroll to position [159, 0]
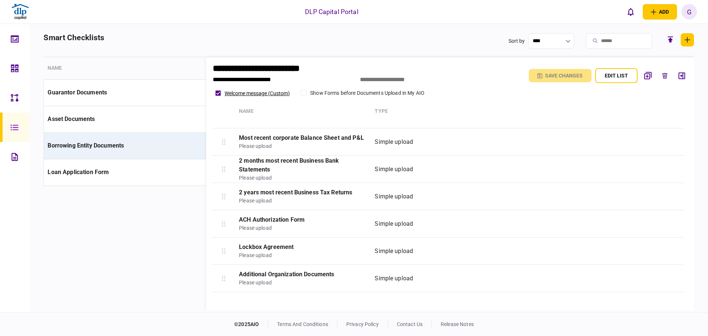
click at [654, 52] on div "Sort by ****" at bounding box center [602, 45] width 186 height 24
click at [168, 197] on section "**********" at bounding box center [369, 180] width 651 height 246
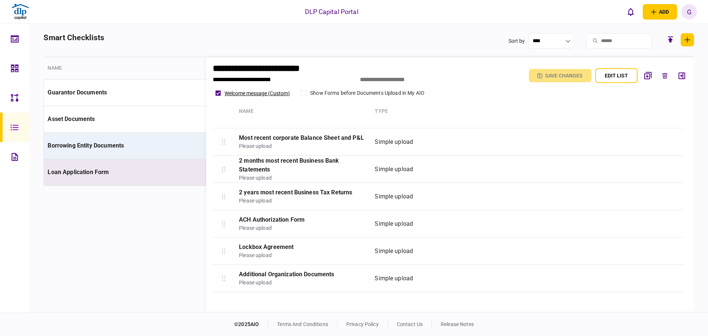
click at [145, 176] on td "Loan Application Form" at bounding box center [137, 172] width 186 height 27
type input "**********"
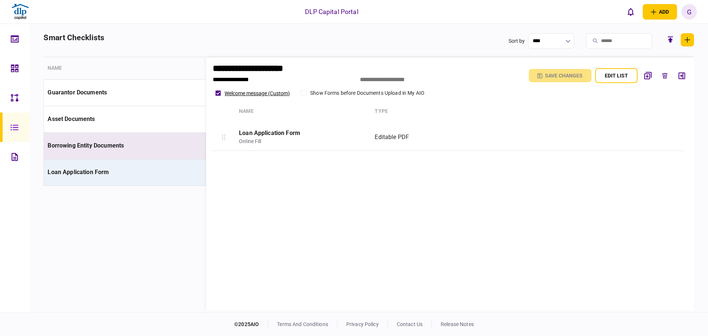
click at [75, 135] on td "Borrowing Entity Documents" at bounding box center [137, 145] width 186 height 27
type input "**********"
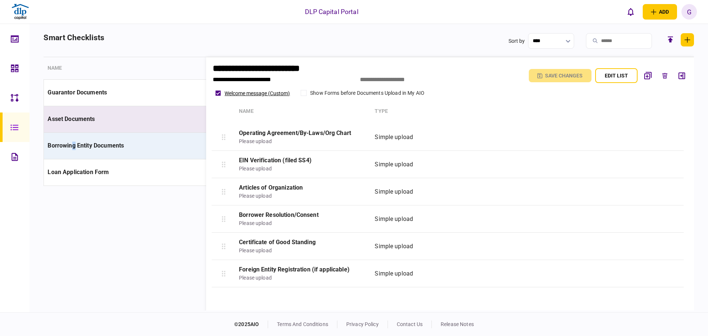
click at [99, 122] on td "Asset Documents" at bounding box center [137, 119] width 186 height 27
type input "**********"
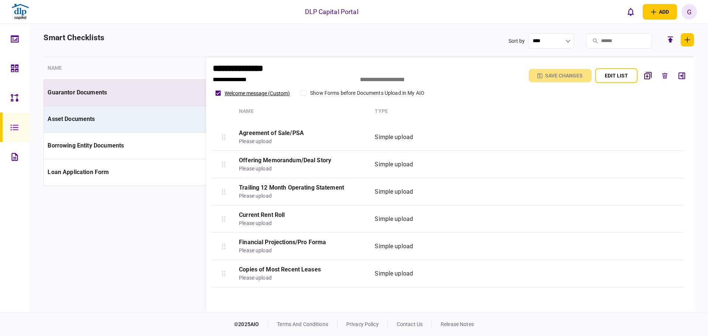
click at [125, 98] on td "Guarantor Documents" at bounding box center [137, 92] width 186 height 27
type input "**********"
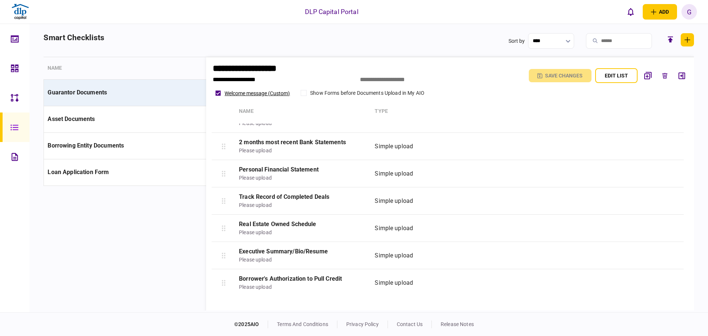
scroll to position [50, 0]
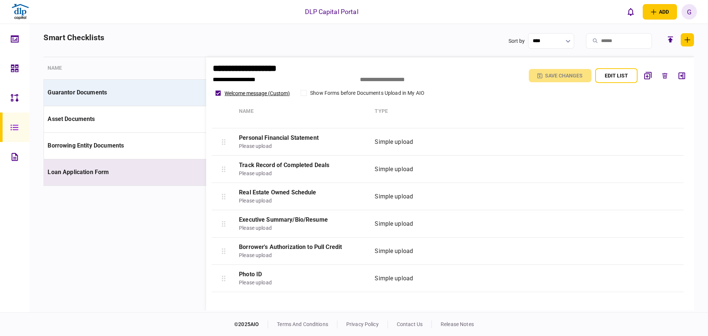
click at [182, 183] on td "Loan Application Form" at bounding box center [137, 172] width 186 height 27
type input "**********"
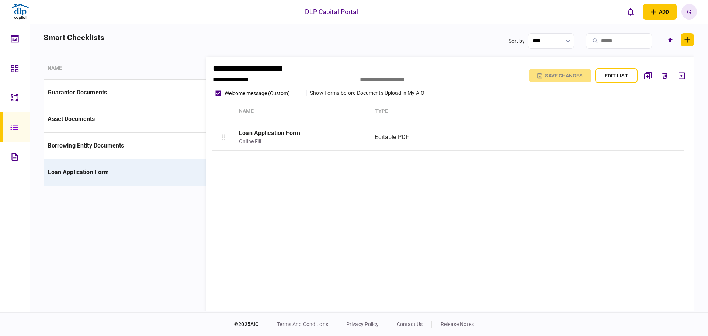
click at [689, 14] on div "G" at bounding box center [689, 11] width 15 height 15
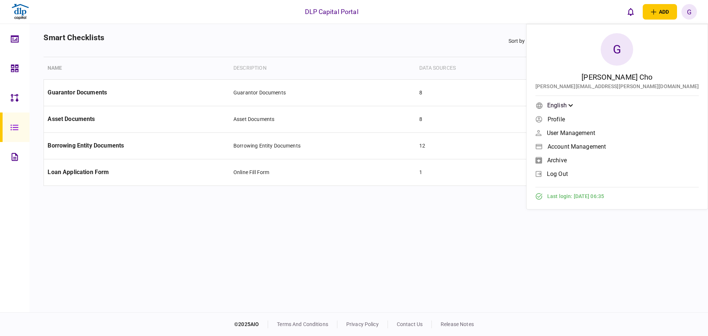
click at [596, 136] on span "User management" at bounding box center [571, 133] width 48 height 6
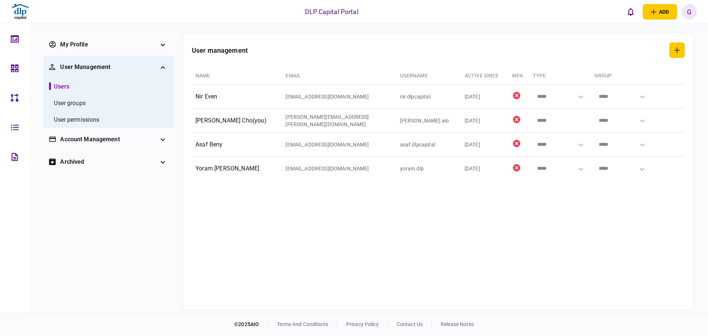
click at [83, 137] on div "Account management" at bounding box center [108, 139] width 97 height 9
click at [346, 227] on section "User management Name email username active since MFA Type Group Nir Even [EMAIL…" at bounding box center [438, 171] width 493 height 259
click at [15, 98] on icon at bounding box center [15, 98] width 8 height 8
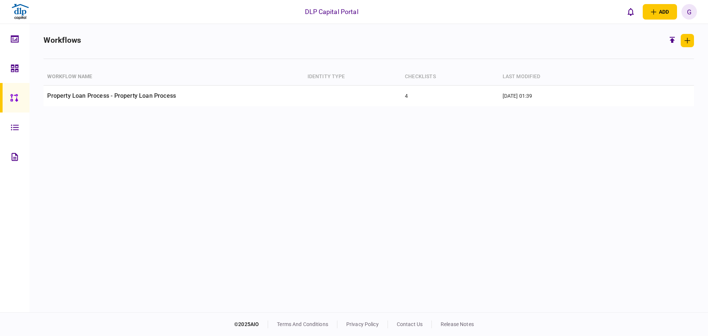
click at [13, 121] on div at bounding box center [17, 128] width 12 height 30
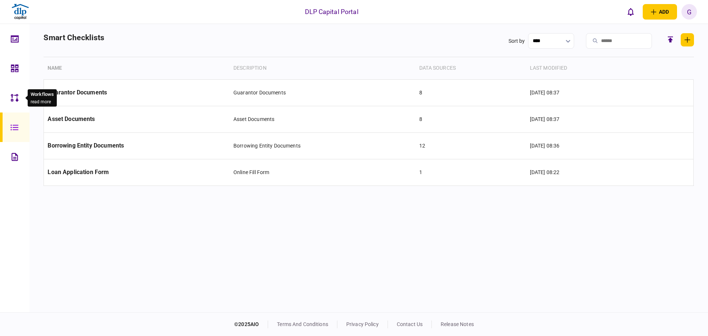
click at [22, 100] on div at bounding box center [17, 98] width 12 height 30
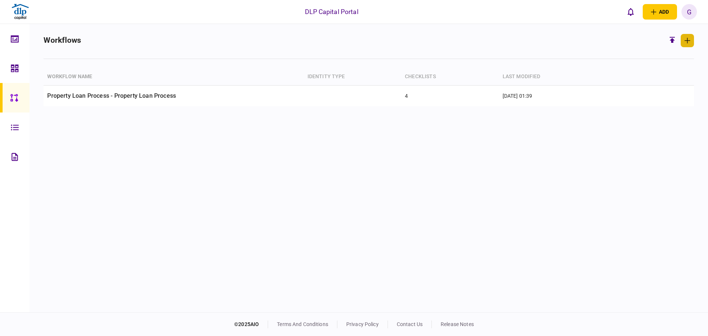
click at [688, 40] on icon "button" at bounding box center [688, 41] width 6 height 6
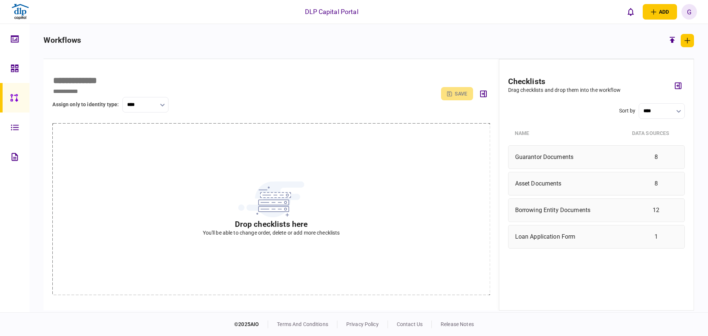
drag, startPoint x: 514, startPoint y: 278, endPoint x: 529, endPoint y: 254, distance: 28.4
click at [569, 219] on div "Borrowing Entity Documents 12" at bounding box center [596, 211] width 177 height 24
click at [565, 220] on div "Guarantor Documents 8 Asset Documents 8 Borrowing Entity Documents 12 Loan Appl…" at bounding box center [596, 196] width 177 height 103
click at [568, 180] on div "Asset Documents" at bounding box center [572, 183] width 114 height 9
click at [23, 130] on link at bounding box center [15, 128] width 30 height 30
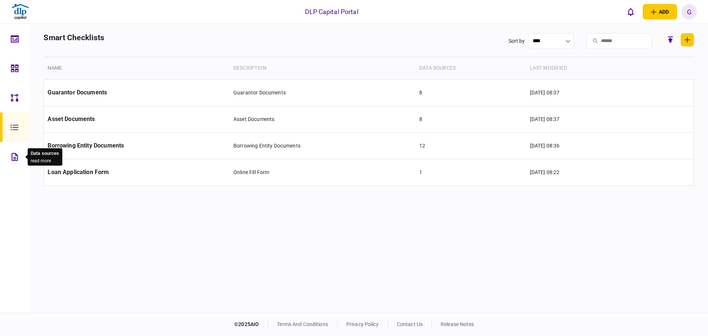
click at [17, 166] on div at bounding box center [17, 157] width 12 height 30
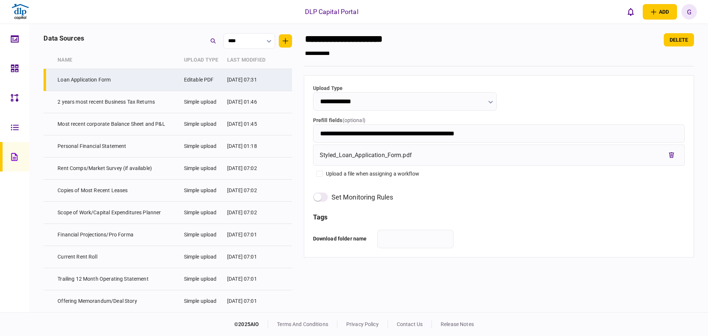
click at [17, 70] on icon at bounding box center [15, 68] width 8 height 8
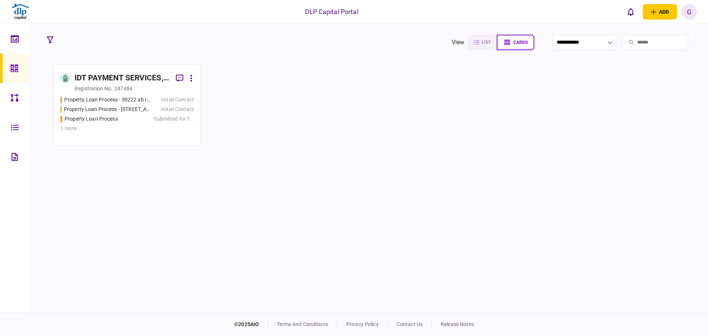
click at [622, 230] on div "IDT PAYMENT SERVICES, INC registration no. 247484 Property Loan Process - 30222…" at bounding box center [369, 188] width 651 height 246
drag, startPoint x: 493, startPoint y: 120, endPoint x: 509, endPoint y: 124, distance: 16.8
click at [509, 124] on section "IDT PAYMENT SERVICES, INC registration no. 247484 Property Loan Process - 30222…" at bounding box center [369, 105] width 631 height 81
click at [10, 33] on link at bounding box center [15, 39] width 30 height 30
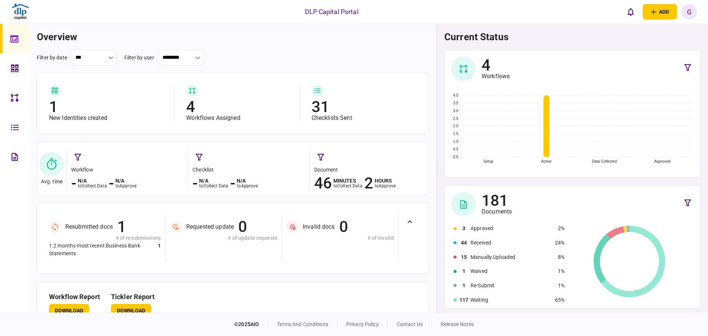
click at [21, 69] on div at bounding box center [17, 69] width 12 height 30
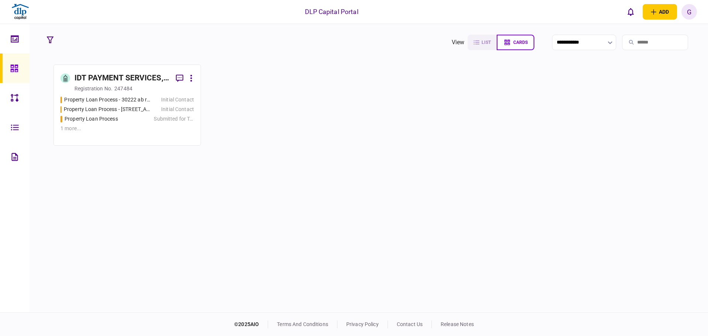
click at [254, 157] on div "IDT PAYMENT SERVICES, INC registration no. 247484 Property Loan Process - 30222…" at bounding box center [369, 188] width 651 height 246
click at [587, 113] on section "IDT PAYMENT SERVICES, INC registration no. 247484 Property Loan Process - 30222…" at bounding box center [369, 105] width 631 height 81
click at [20, 103] on div at bounding box center [17, 98] width 12 height 30
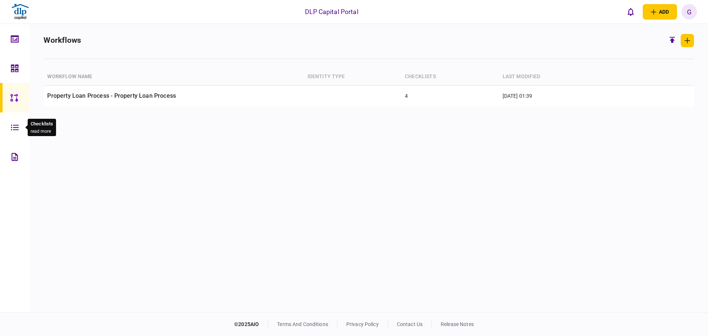
click at [26, 133] on div "Checklists read more" at bounding box center [40, 127] width 34 height 17
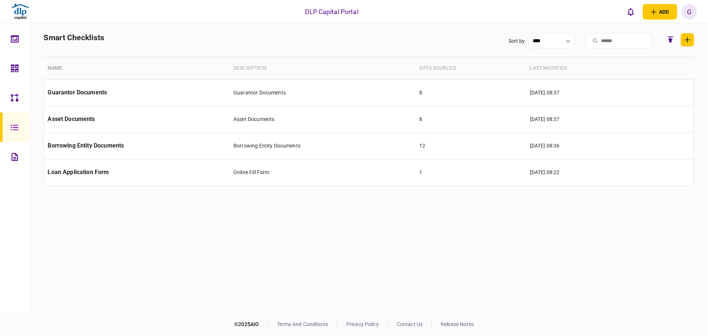
click at [23, 155] on link at bounding box center [15, 157] width 30 height 30
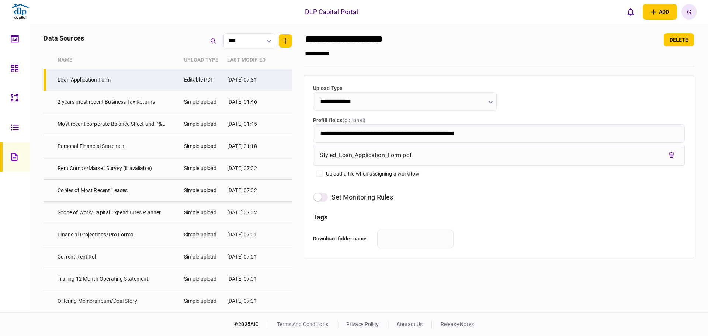
drag, startPoint x: 451, startPoint y: 247, endPoint x: 461, endPoint y: 260, distance: 16.3
click at [450, 247] on input "text" at bounding box center [415, 239] width 76 height 18
click at [682, 15] on div "add business identity individual identity [PERSON_NAME] Cho [EMAIL_ADDRESS][PER…" at bounding box center [660, 11] width 74 height 15
click at [688, 15] on div "G" at bounding box center [689, 11] width 15 height 15
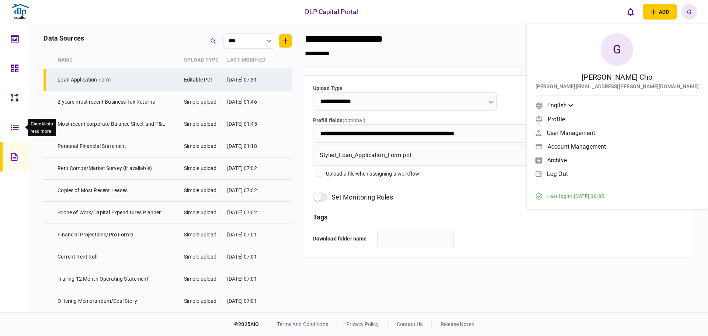
click at [13, 128] on icon at bounding box center [15, 127] width 8 height 8
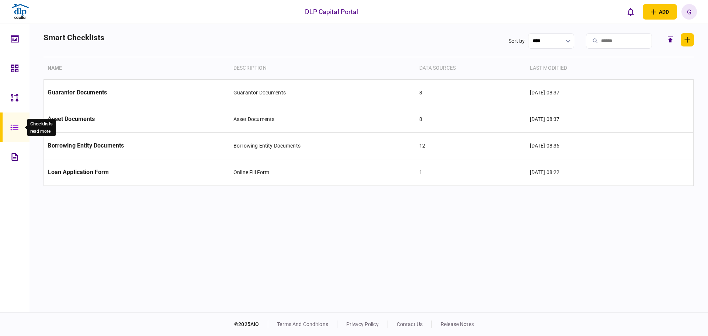
drag, startPoint x: 14, startPoint y: 128, endPoint x: 240, endPoint y: 207, distance: 239.7
click at [240, 207] on section "Name Description data sources last modified Guarantor Documents Guarantor Docum…" at bounding box center [369, 180] width 651 height 246
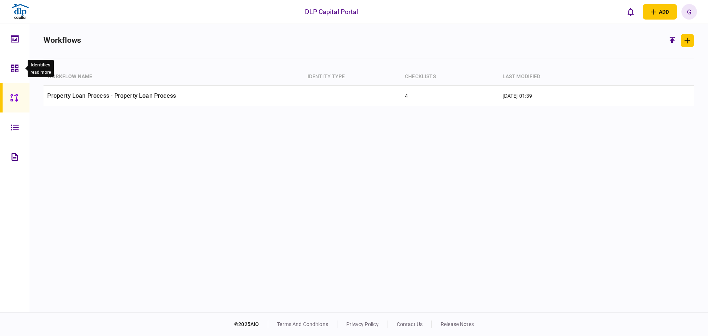
click at [11, 66] on icon at bounding box center [14, 68] width 7 height 7
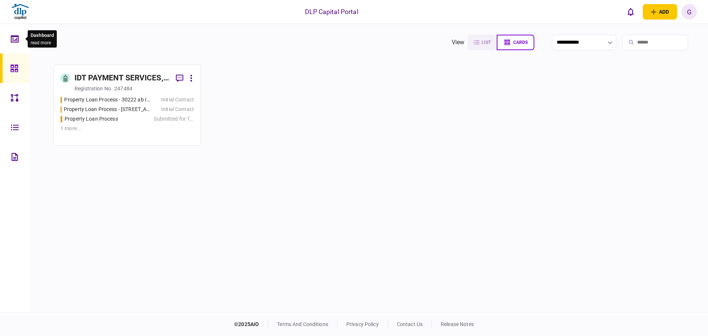
click at [21, 38] on div at bounding box center [17, 39] width 12 height 30
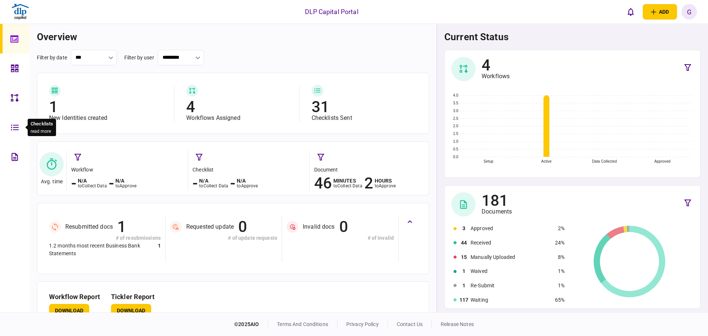
click at [20, 124] on div at bounding box center [17, 128] width 12 height 30
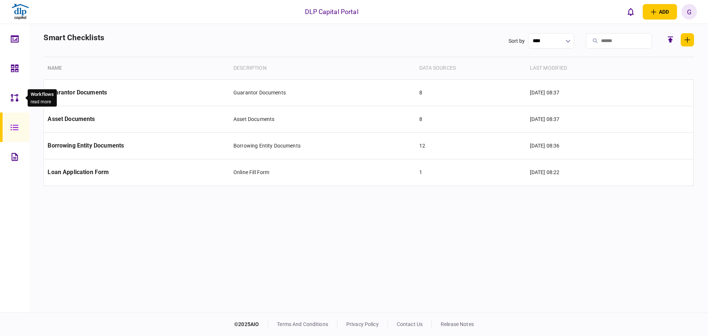
click at [18, 102] on div at bounding box center [17, 98] width 12 height 30
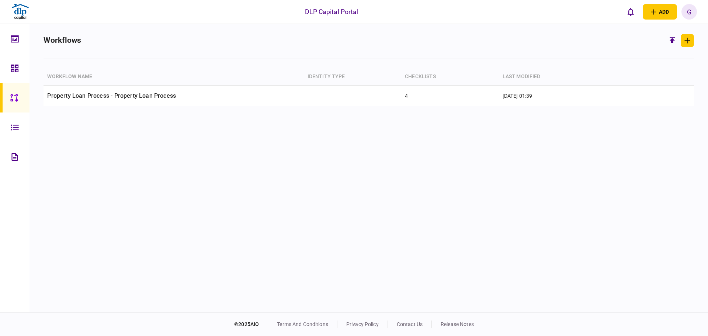
click at [28, 148] on link at bounding box center [15, 157] width 30 height 30
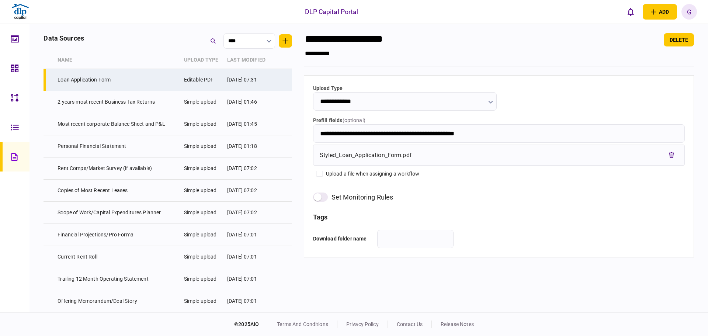
click at [25, 161] on link at bounding box center [15, 157] width 30 height 30
click at [142, 82] on td "Loan Application Form" at bounding box center [117, 80] width 126 height 22
click at [399, 150] on div "Styled_Loan_Application_Form.pdf" at bounding box center [499, 155] width 359 height 13
click at [399, 151] on div "Styled_Loan_Application_Form.pdf" at bounding box center [499, 155] width 359 height 13
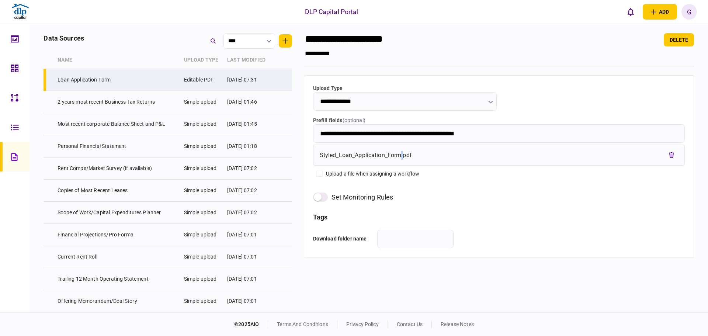
click at [399, 152] on div "Styled_Loan_Application_Form.pdf" at bounding box center [366, 155] width 92 height 9
click at [400, 152] on div "Styled_Loan_Application_Form.pdf" at bounding box center [499, 155] width 359 height 13
click at [106, 79] on td "Loan Application Form" at bounding box center [117, 80] width 126 height 22
click at [106, 83] on td "Loan Application Form" at bounding box center [117, 80] width 126 height 22
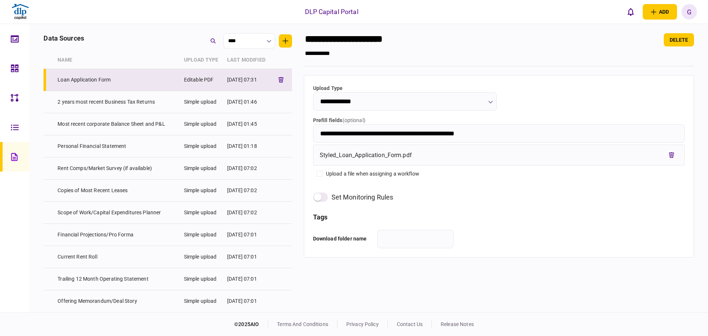
click at [113, 79] on td "Loan Application Form" at bounding box center [117, 80] width 126 height 22
click at [102, 77] on td "Loan Application Form" at bounding box center [117, 80] width 126 height 22
click at [380, 137] on input "**********" at bounding box center [499, 133] width 372 height 18
click at [394, 160] on div "Styled_Loan_Application_Form.pdf" at bounding box center [366, 155] width 92 height 9
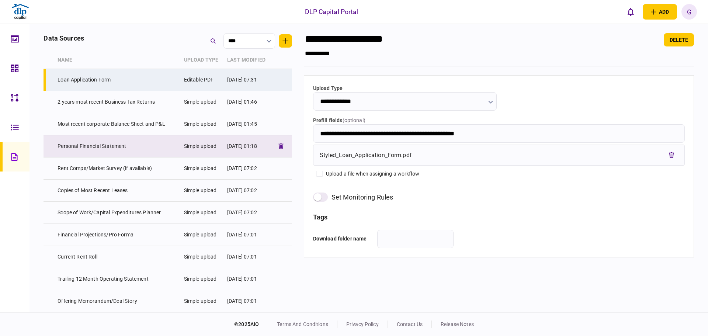
click at [242, 149] on td "[DATE] 01:18" at bounding box center [247, 146] width 47 height 22
type input "**********"
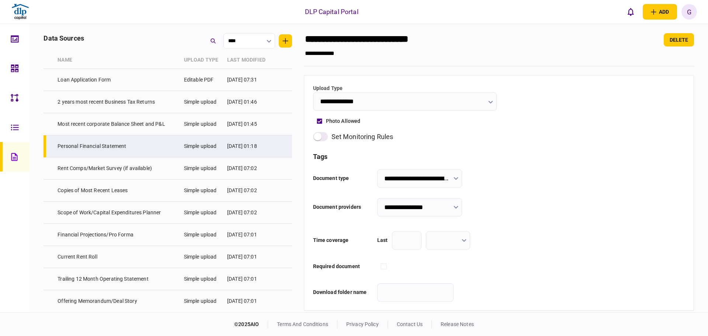
scroll to position [1, 0]
click at [692, 9] on div "G" at bounding box center [689, 11] width 15 height 15
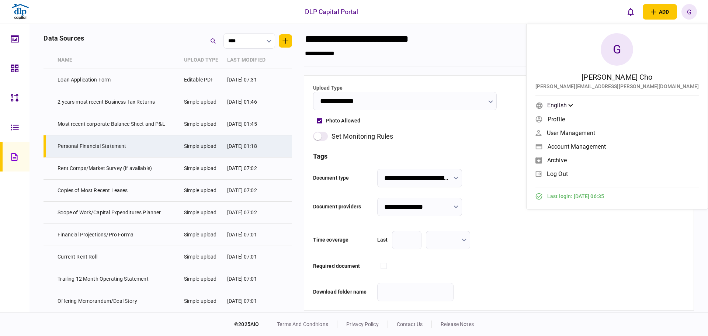
click at [573, 106] on div "English" at bounding box center [561, 105] width 26 height 9
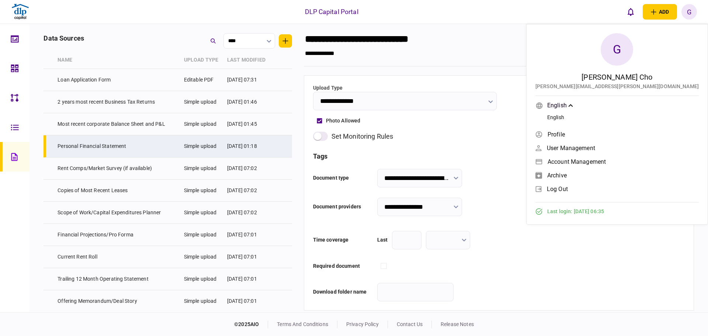
click at [643, 141] on div "English English Profile User management Account management archive log out" at bounding box center [617, 151] width 163 height 101
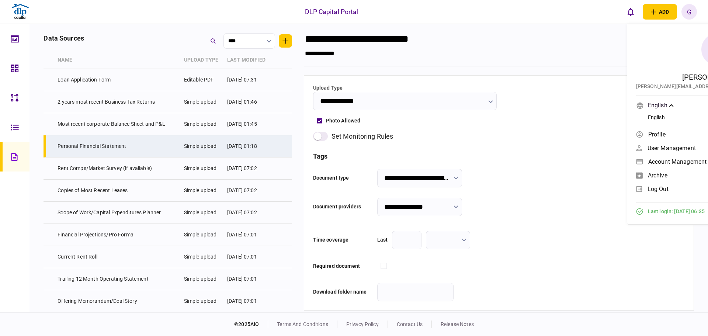
click at [643, 137] on div "set monitoring rules" at bounding box center [499, 136] width 372 height 10
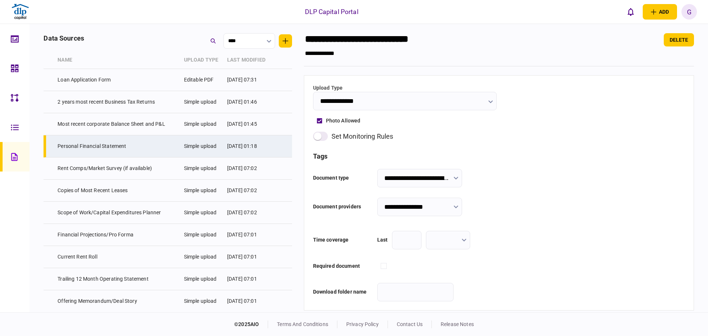
click at [686, 11] on div "G" at bounding box center [689, 11] width 15 height 15
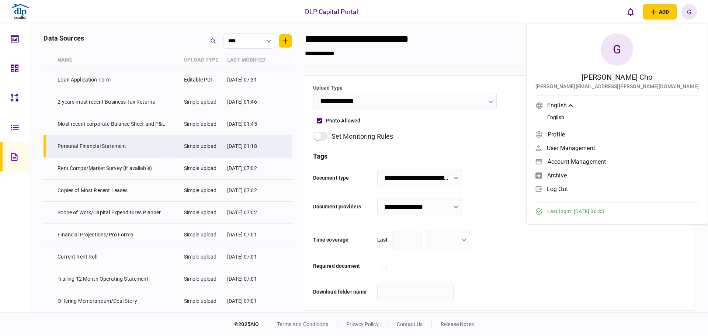
click at [565, 136] on span "Profile" at bounding box center [556, 134] width 17 height 6
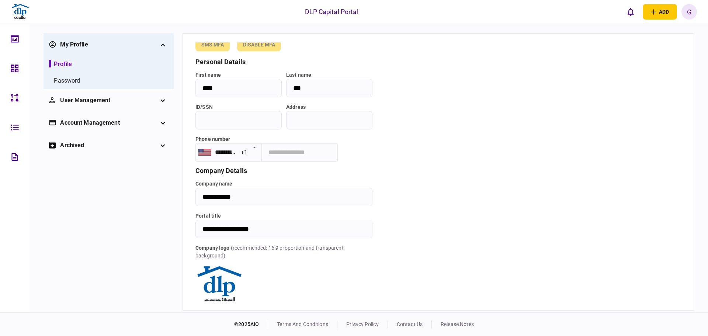
scroll to position [80, 0]
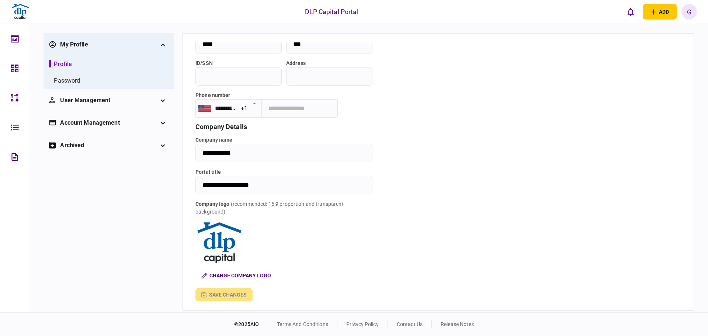
click at [88, 124] on div "Account management" at bounding box center [108, 122] width 97 height 9
click at [98, 108] on div "User management" at bounding box center [108, 100] width 119 height 23
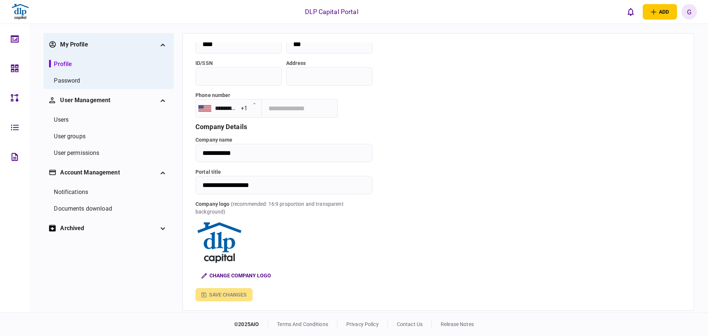
click at [83, 213] on div "Documents download" at bounding box center [83, 208] width 58 height 9
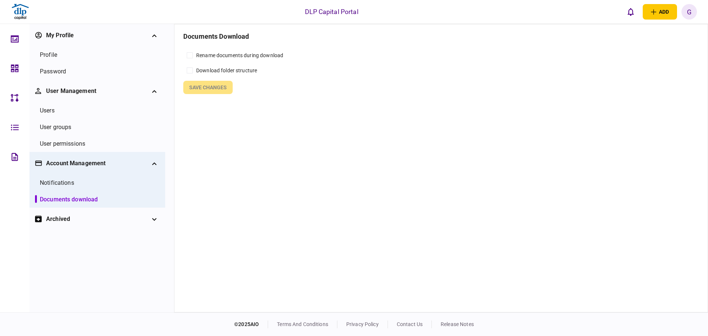
click at [17, 149] on div at bounding box center [17, 157] width 12 height 30
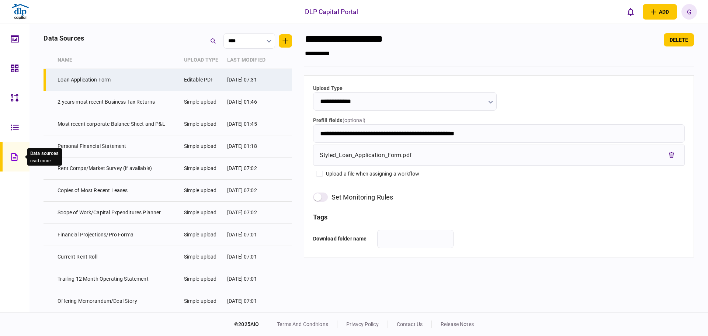
click at [23, 127] on body "DLP Capital Portal add business identity individual identity [PERSON_NAME] Cho …" at bounding box center [354, 168] width 708 height 336
click at [23, 128] on div "Checklists read more" at bounding box center [40, 127] width 34 height 17
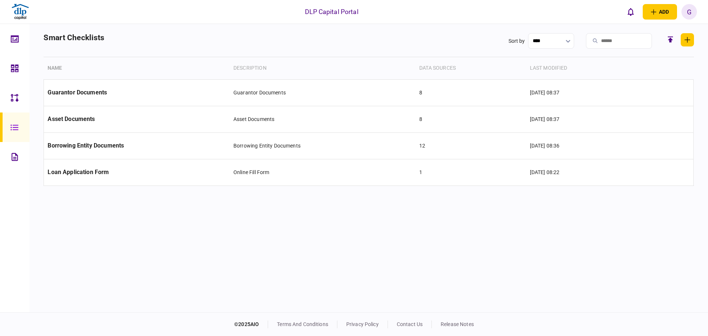
click at [24, 95] on link at bounding box center [15, 98] width 30 height 30
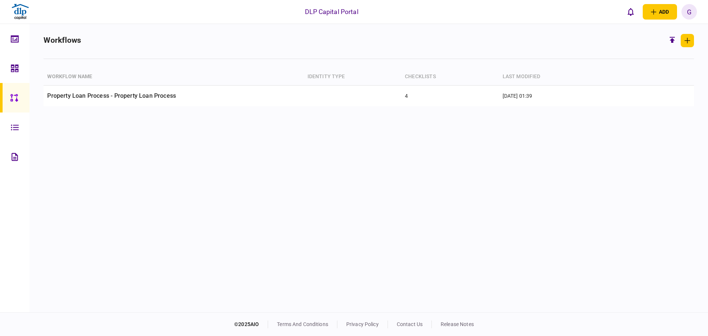
click at [33, 15] on div at bounding box center [24, 12] width 49 height 24
click at [27, 14] on img at bounding box center [20, 12] width 18 height 18
click at [23, 12] on img at bounding box center [20, 12] width 18 height 18
click at [686, 11] on div "G" at bounding box center [689, 11] width 15 height 15
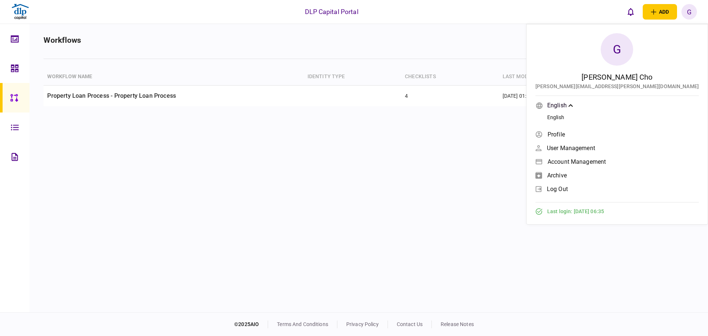
click at [621, 293] on div "Workflow name identity type checklists last modified Property Loan Process - Pr…" at bounding box center [369, 189] width 651 height 242
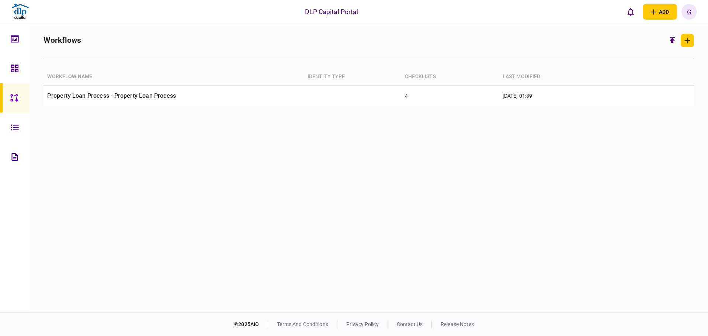
drag, startPoint x: 590, startPoint y: 256, endPoint x: 580, endPoint y: 254, distance: 9.9
click at [590, 255] on div "Workflow name identity type checklists last modified Property Loan Process - Pr…" at bounding box center [369, 189] width 651 height 242
drag, startPoint x: 580, startPoint y: 251, endPoint x: 514, endPoint y: 128, distance: 139.3
click at [418, 132] on div "Workflow name identity type checklists last modified Property Loan Process - Pr…" at bounding box center [369, 189] width 651 height 242
drag, startPoint x: 545, startPoint y: 190, endPoint x: 549, endPoint y: 245, distance: 54.4
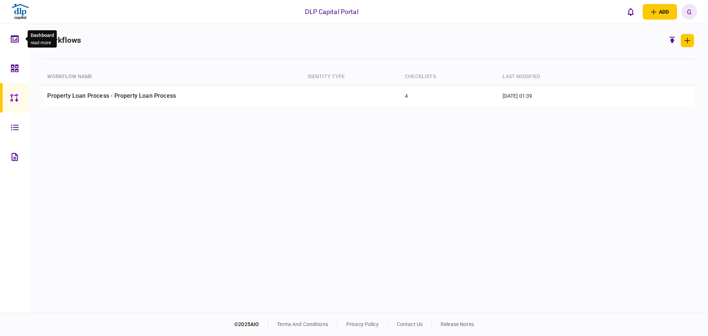
click at [23, 43] on div "Dashboard read more" at bounding box center [40, 38] width 34 height 17
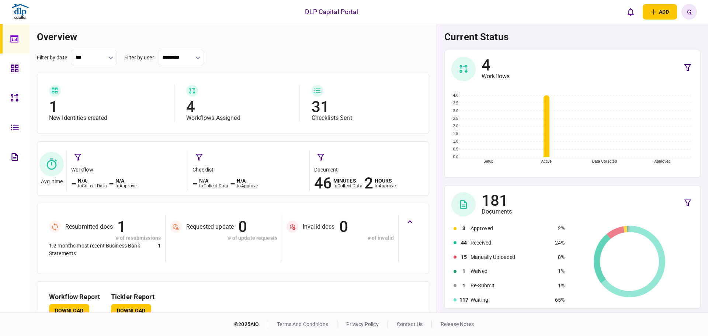
click at [208, 170] on div "checklist" at bounding box center [249, 170] width 113 height 8
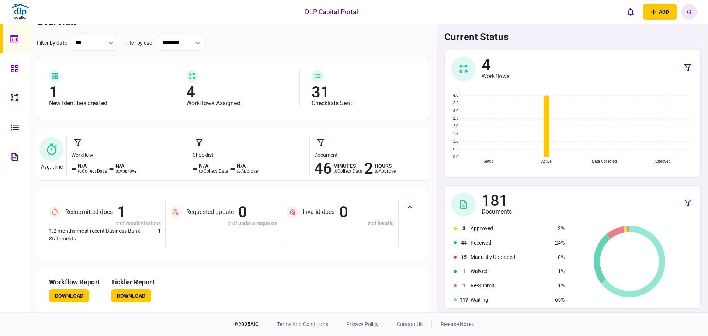
scroll to position [23, 0]
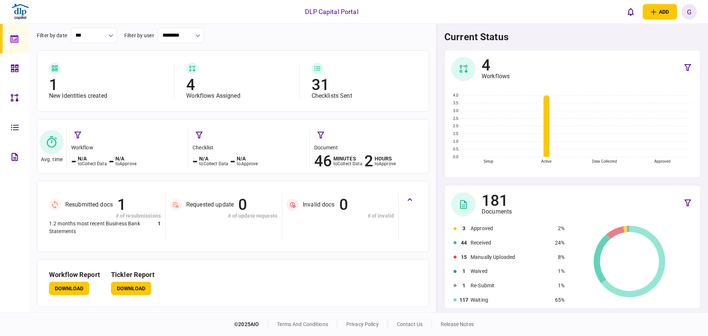
click at [107, 206] on div "Resubmitted docs" at bounding box center [89, 204] width 48 height 7
drag, startPoint x: 494, startPoint y: 195, endPoint x: 515, endPoint y: 169, distance: 33.0
click at [690, 9] on div "G" at bounding box center [689, 11] width 15 height 15
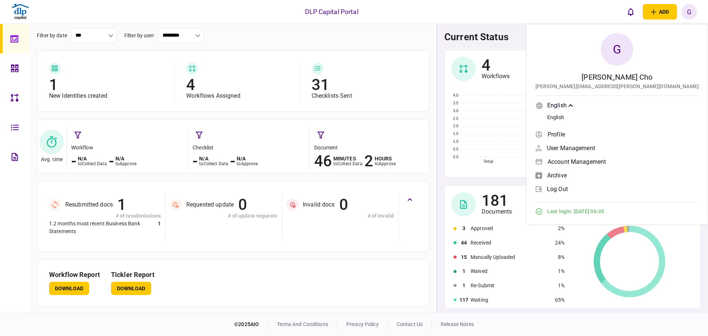
click at [634, 157] on link "Account management" at bounding box center [617, 161] width 163 height 11
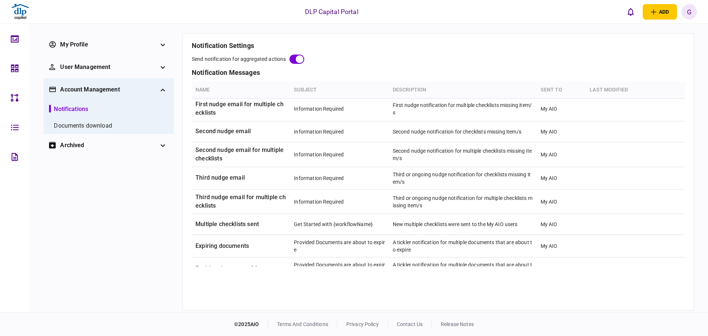
scroll to position [664, 0]
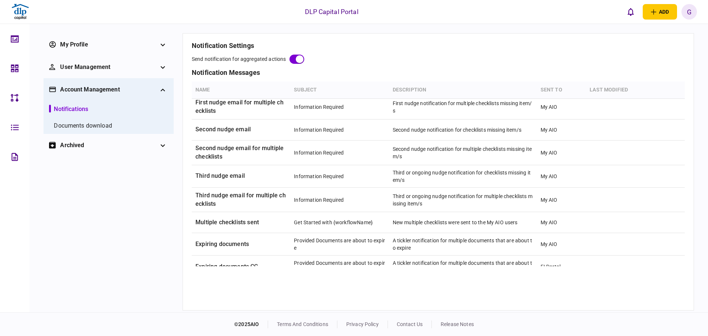
click at [127, 129] on li "Documents download" at bounding box center [108, 125] width 119 height 17
click at [110, 66] on div "User management" at bounding box center [108, 67] width 97 height 9
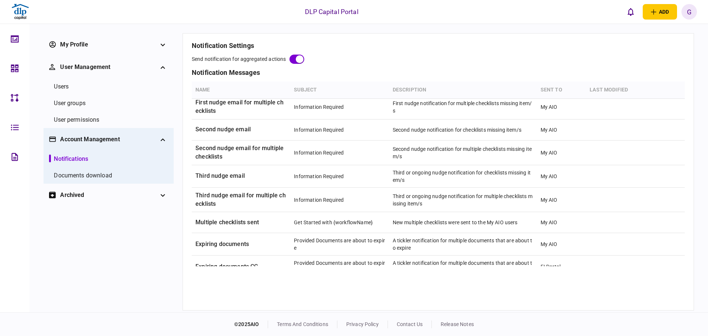
click at [92, 102] on li "User groups" at bounding box center [108, 103] width 119 height 17
click at [68, 92] on li "Users" at bounding box center [108, 86] width 119 height 17
click at [66, 89] on div "Users" at bounding box center [61, 86] width 15 height 9
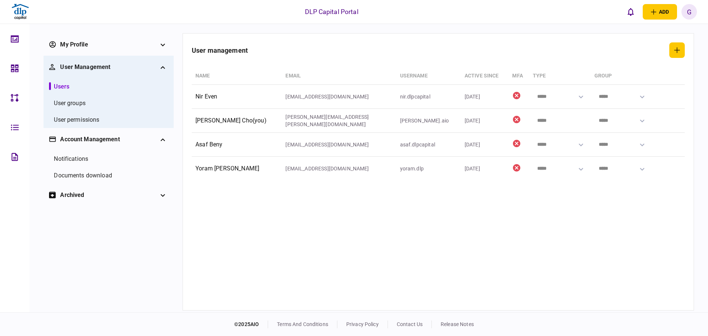
click at [65, 68] on div "User management" at bounding box center [108, 67] width 97 height 9
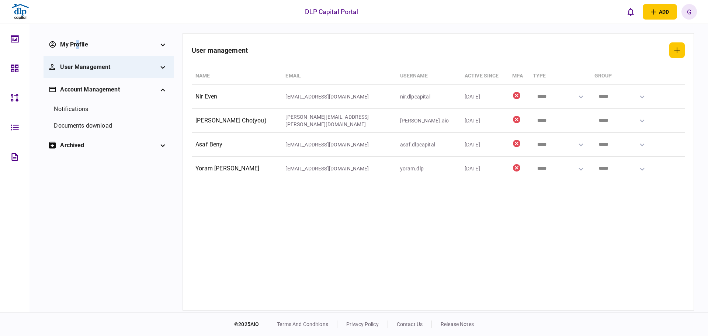
drag, startPoint x: 77, startPoint y: 44, endPoint x: 82, endPoint y: 45, distance: 4.1
click at [82, 44] on div "My profile" at bounding box center [108, 44] width 97 height 9
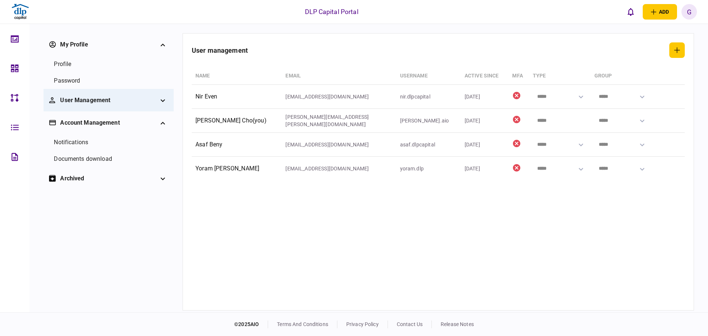
click at [80, 61] on li "Profile" at bounding box center [108, 64] width 119 height 17
click at [18, 64] on icon at bounding box center [15, 68] width 8 height 8
